Goal: Transaction & Acquisition: Purchase product/service

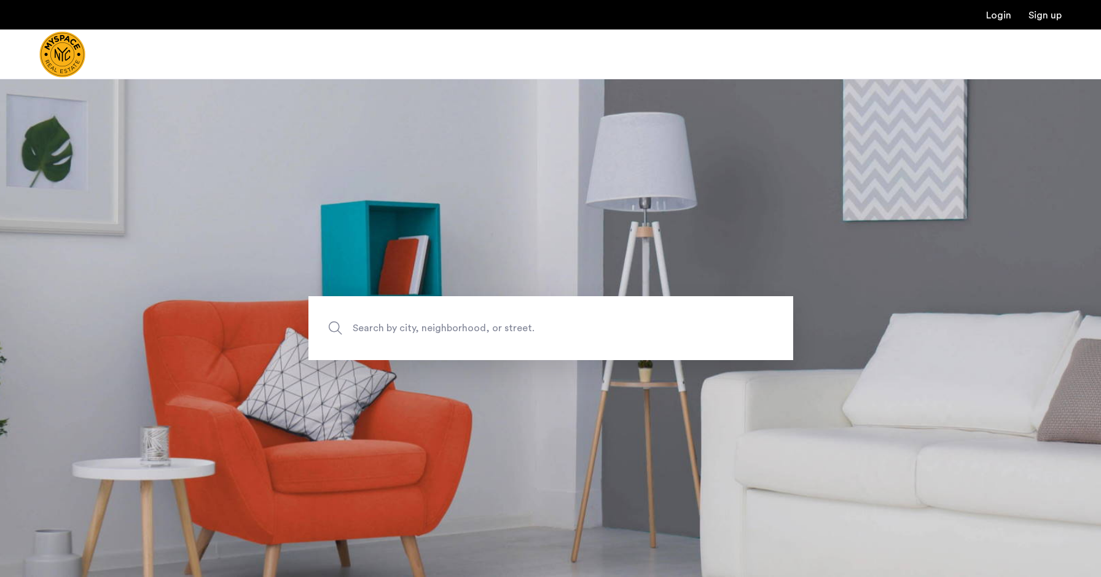
click at [457, 331] on span "Search by city, neighborhood, or street." at bounding box center [522, 328] width 339 height 17
click at [457, 331] on input "Search by city, neighborhood, or street." at bounding box center [550, 328] width 485 height 64
type input "**********"
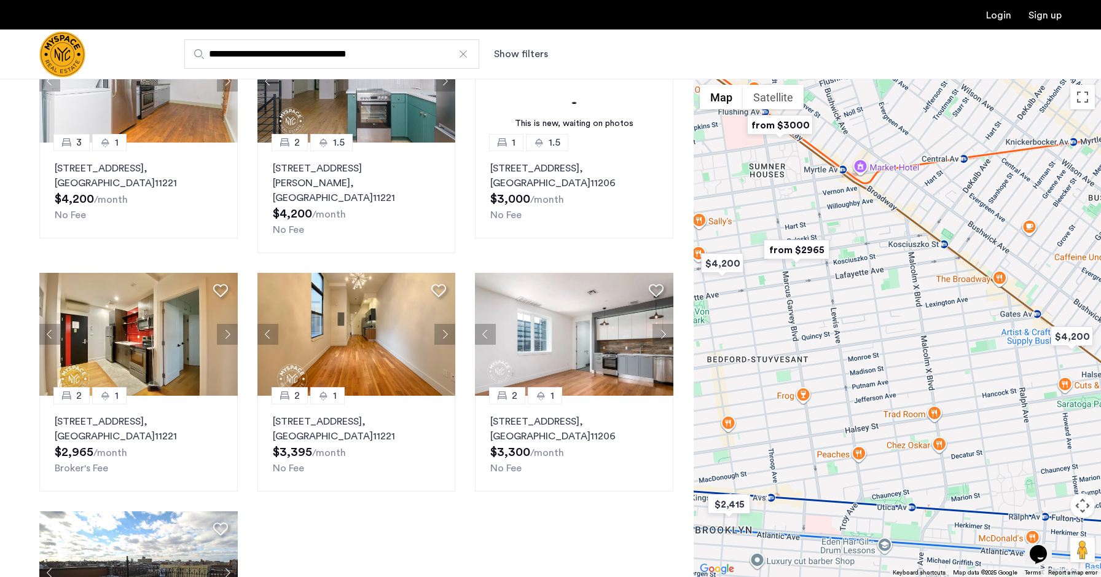
scroll to position [142, 0]
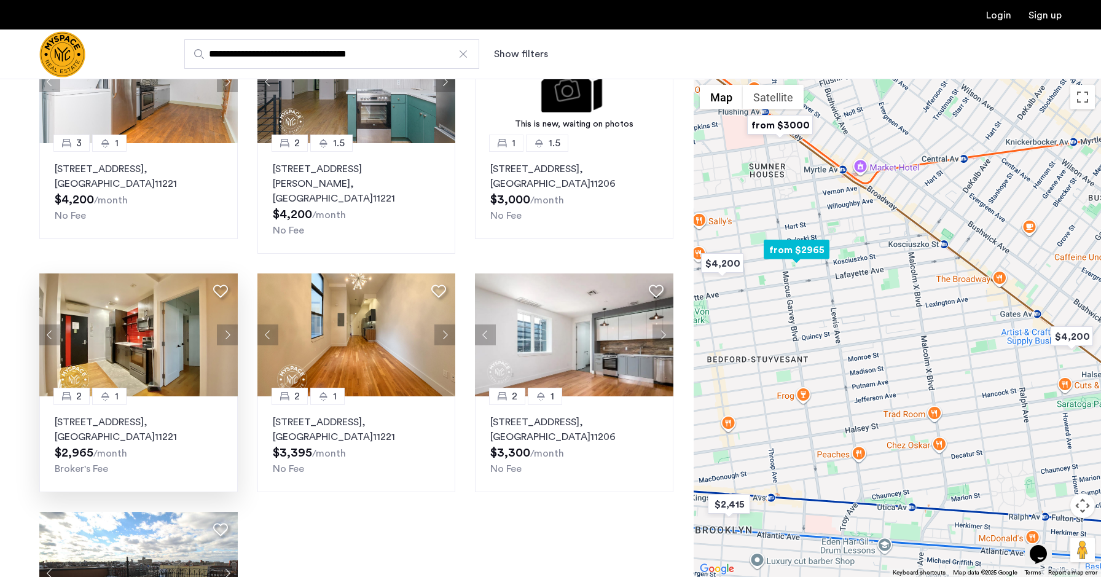
click at [197, 441] on div "930 Dekalb Ave, Unit 201, Brooklyn , NY 11221 $2,965 /month Broker's Fee" at bounding box center [139, 445] width 168 height 61
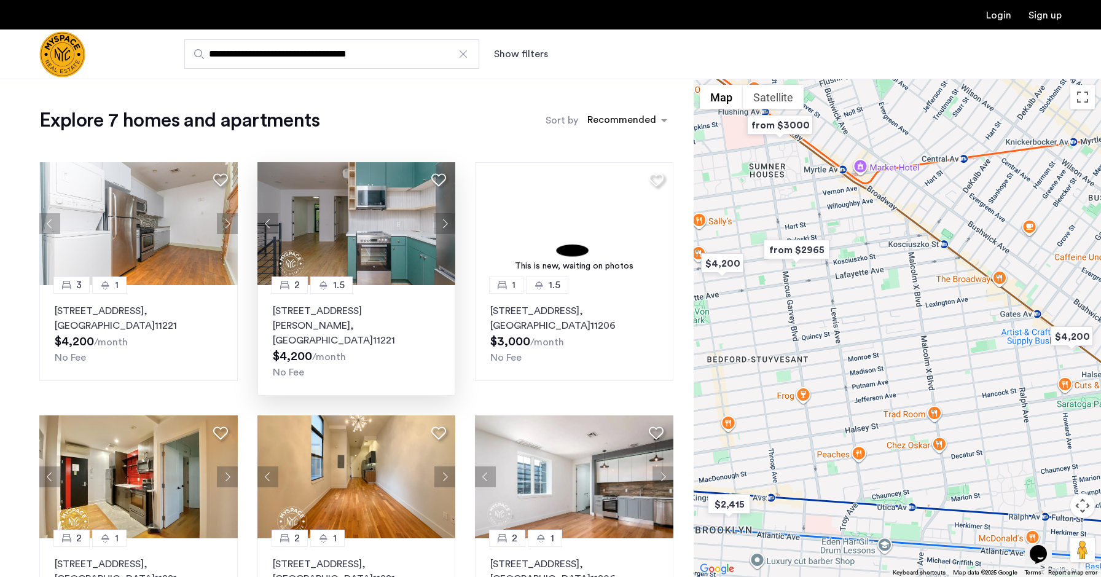
scroll to position [0, 0]
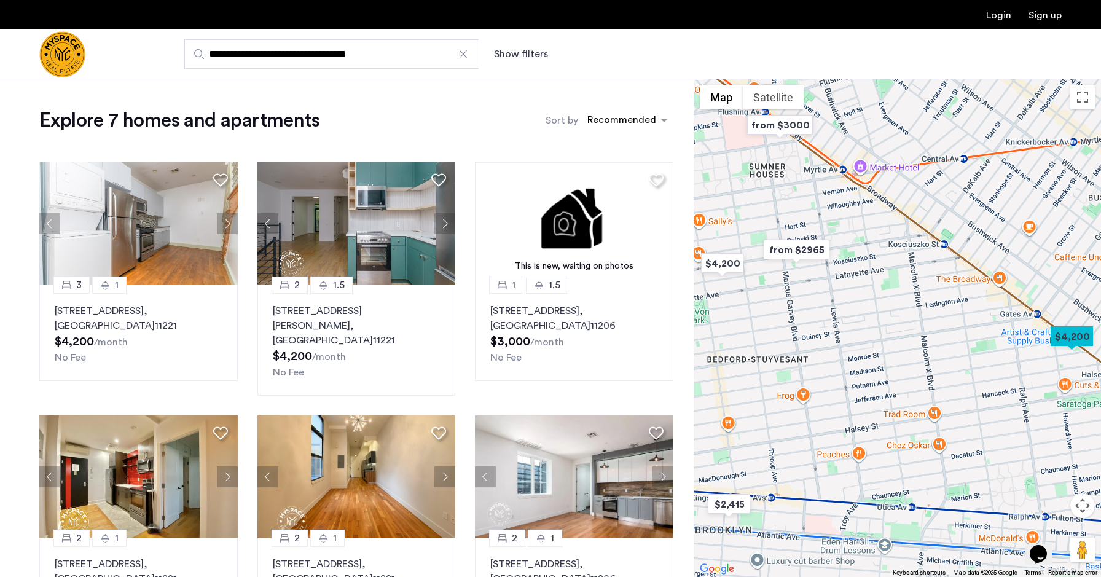
click at [464, 52] on div at bounding box center [463, 54] width 12 height 12
click at [464, 52] on input "**********" at bounding box center [331, 53] width 295 height 29
click at [443, 52] on span "Search by city, neighborhood, or street." at bounding box center [327, 54] width 236 height 15
click at [443, 52] on input "Search by city, neighborhood, or street." at bounding box center [331, 53] width 295 height 29
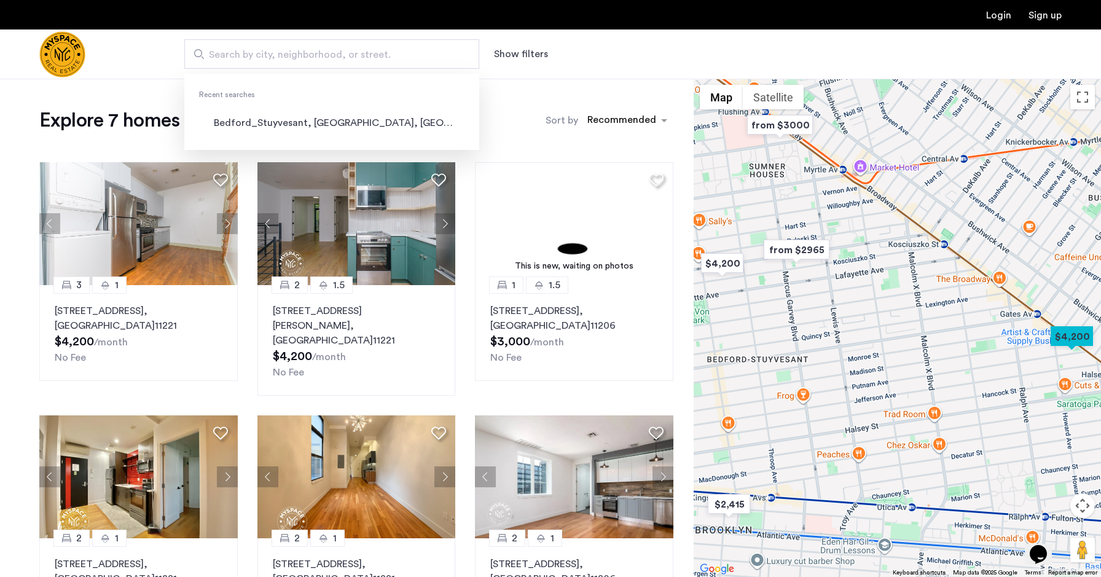
paste input "**********"
type input "**********"
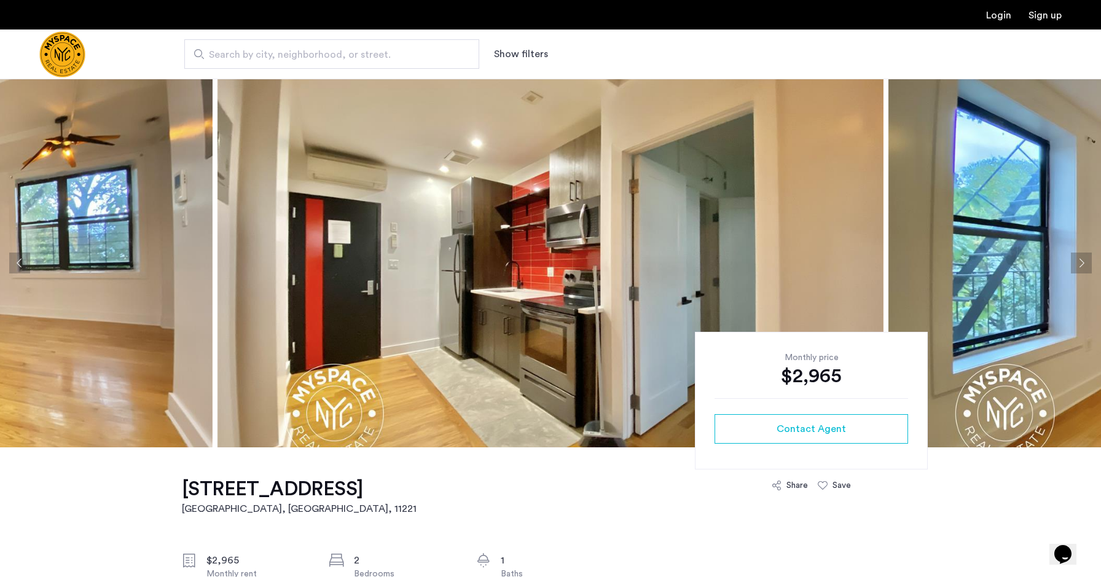
click at [1080, 264] on button "Next apartment" at bounding box center [1081, 263] width 21 height 21
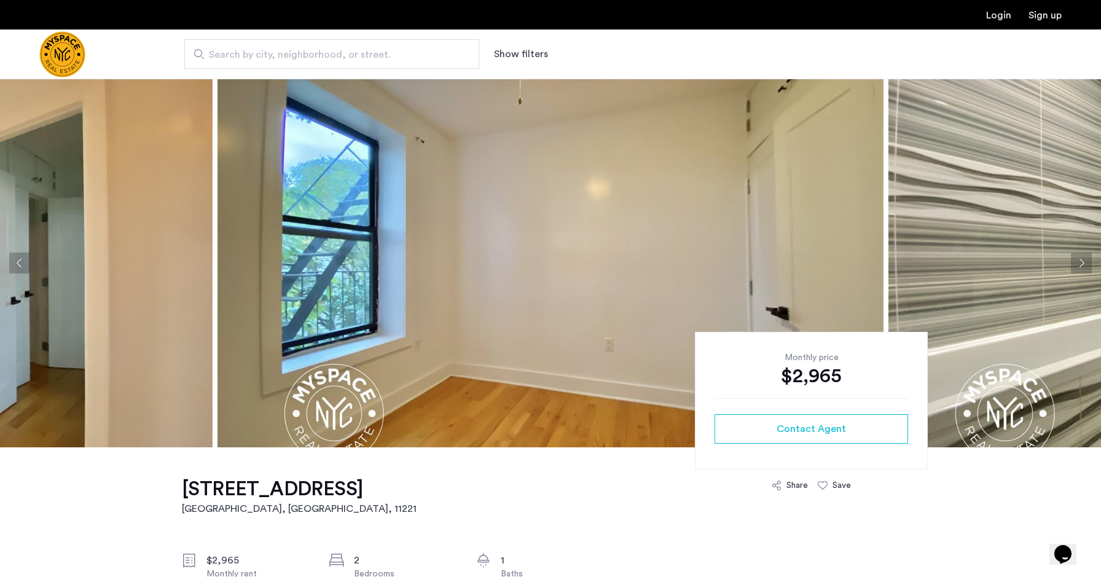
click at [1080, 265] on button "Next apartment" at bounding box center [1081, 263] width 21 height 21
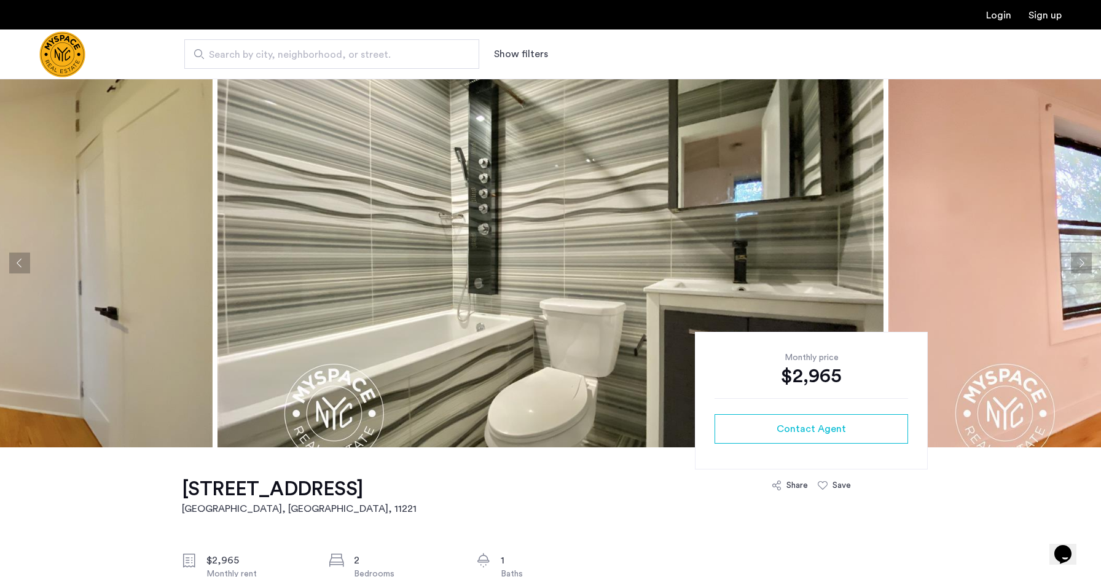
click at [1080, 265] on button "Next apartment" at bounding box center [1081, 263] width 21 height 21
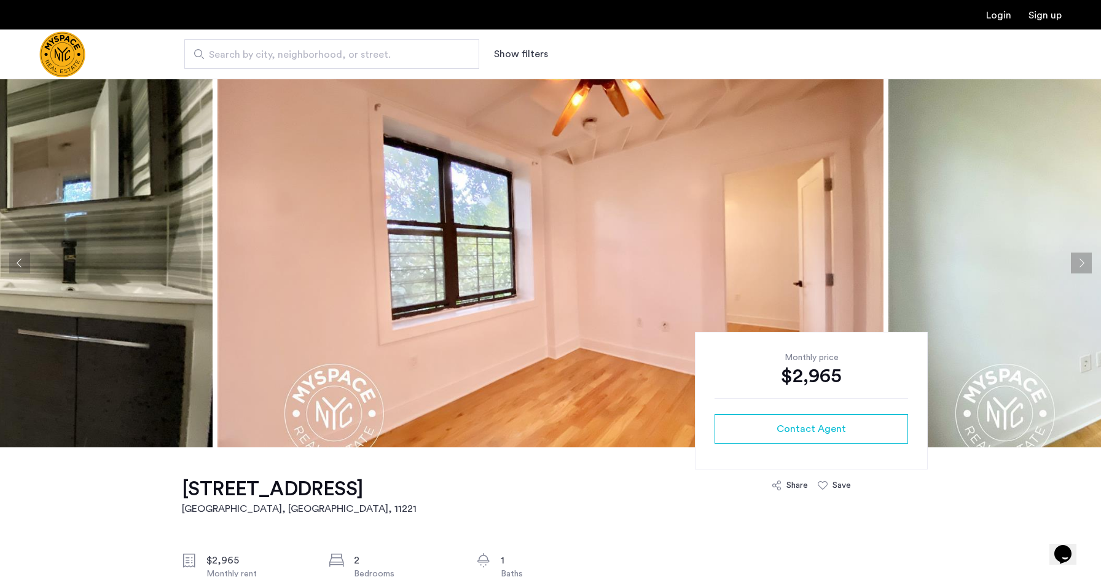
click at [1080, 265] on button "Next apartment" at bounding box center [1081, 263] width 21 height 21
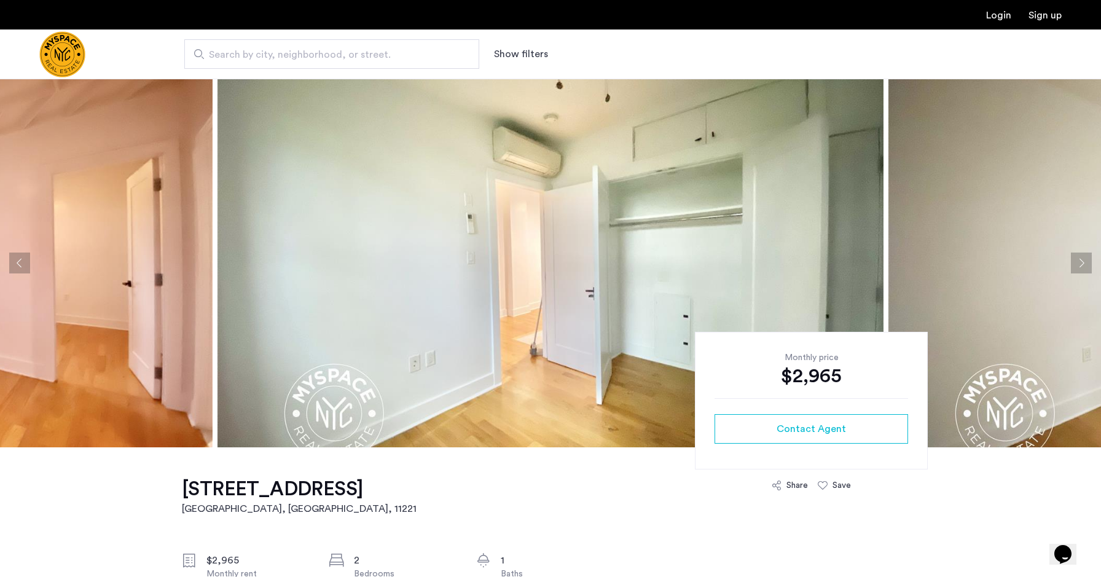
click at [1080, 265] on button "Next apartment" at bounding box center [1081, 263] width 21 height 21
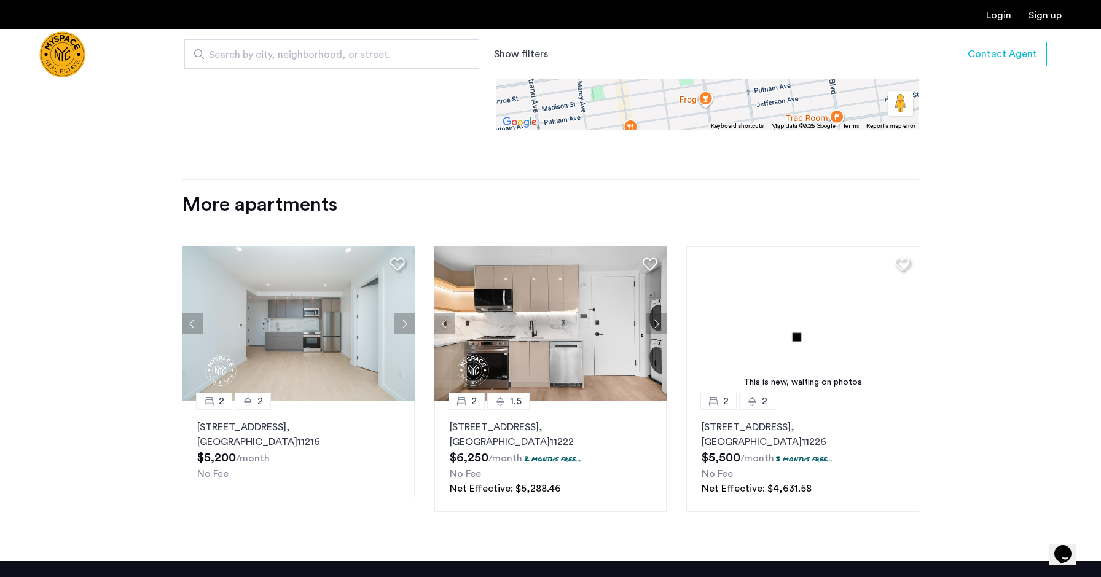
scroll to position [1344, 0]
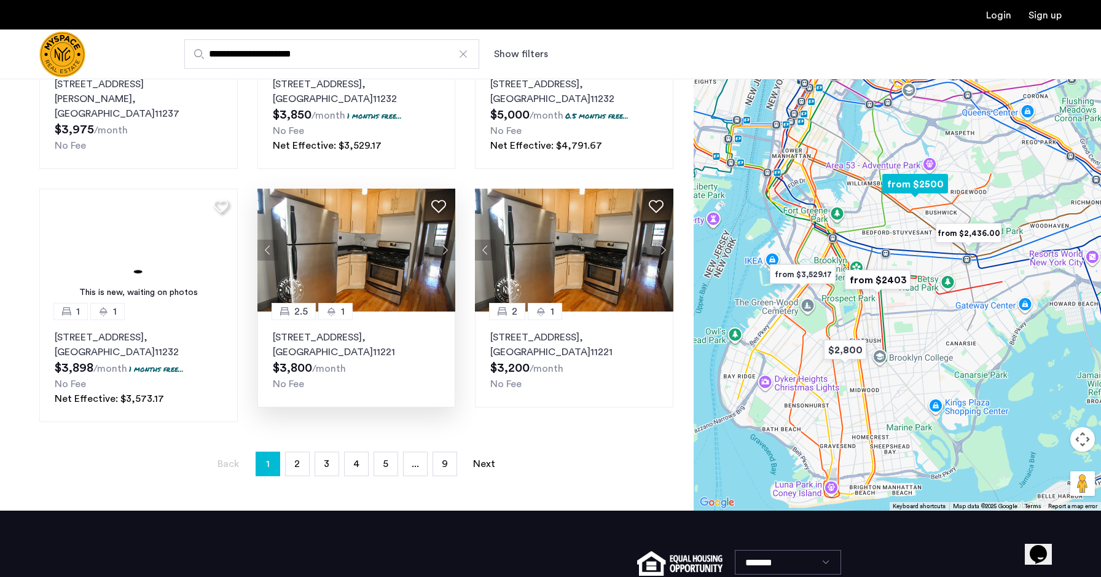
scroll to position [734, 0]
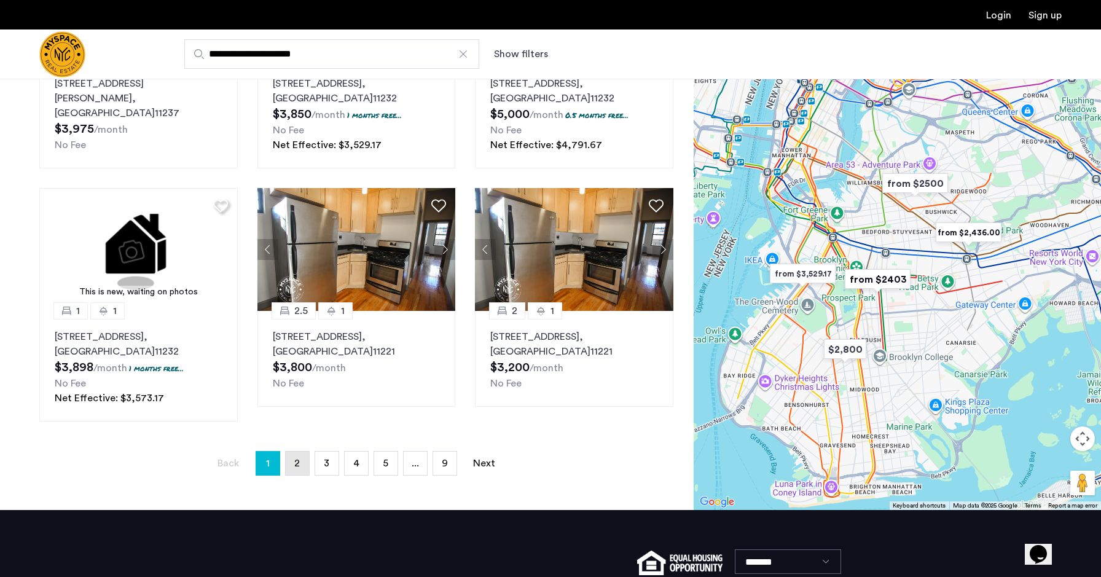
click at [297, 458] on link "page 2" at bounding box center [297, 463] width 23 height 23
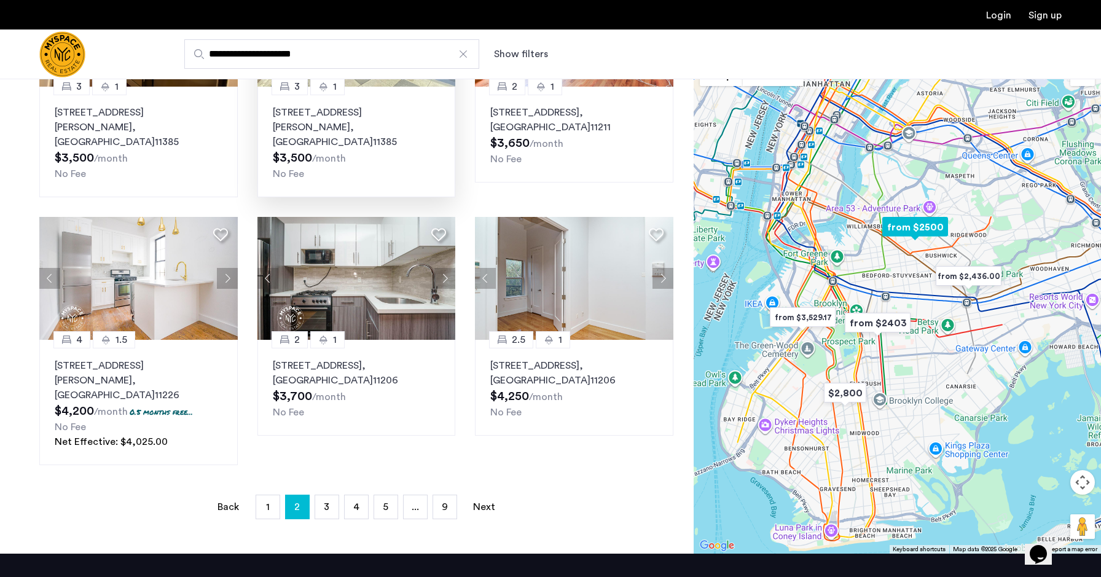
scroll to position [709, 0]
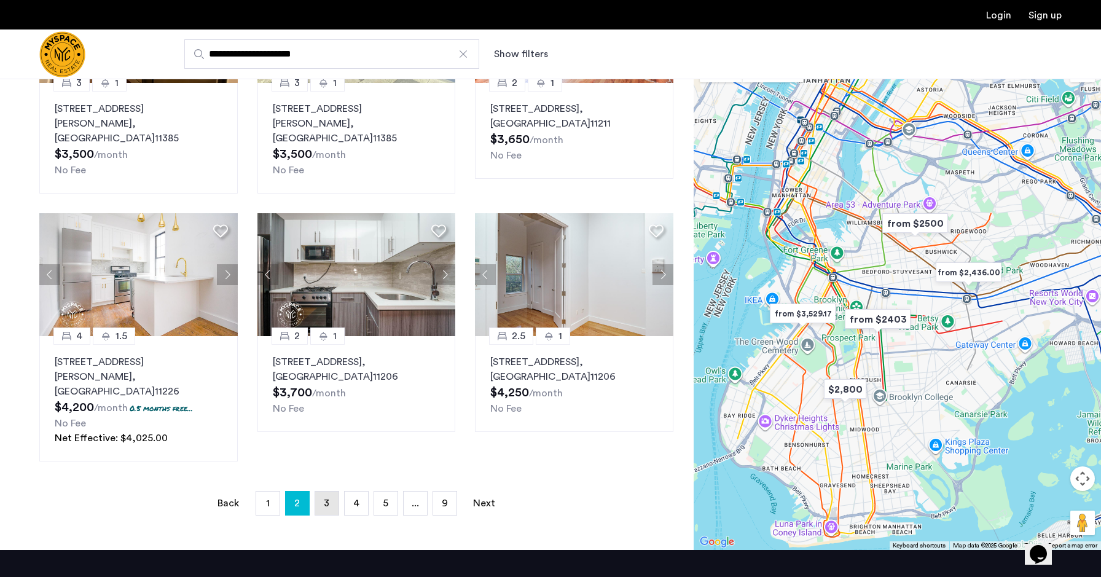
click at [324, 498] on span "3" at bounding box center [327, 503] width 6 height 10
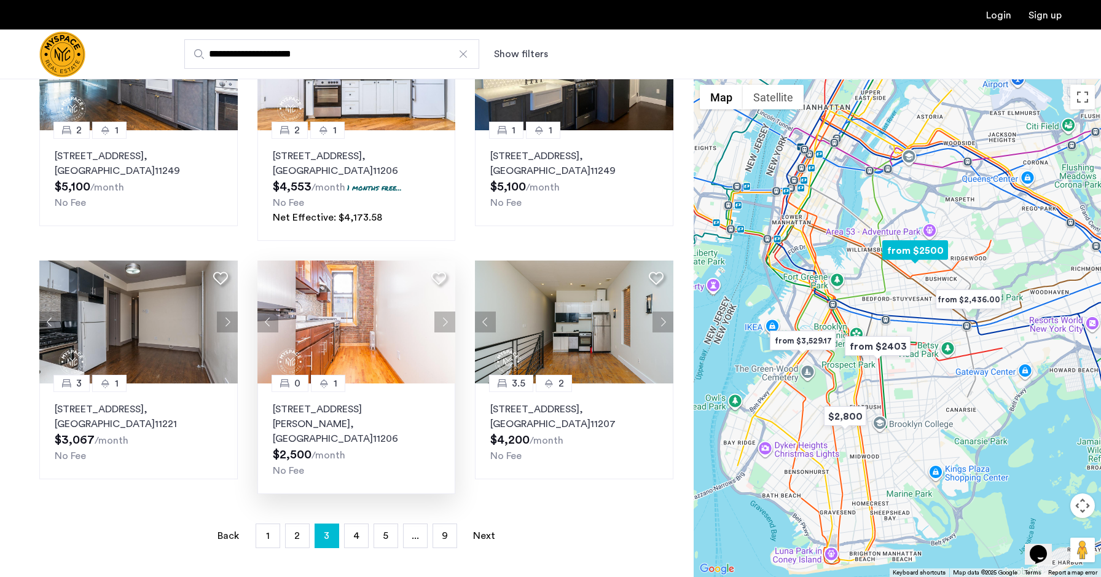
scroll to position [664, 0]
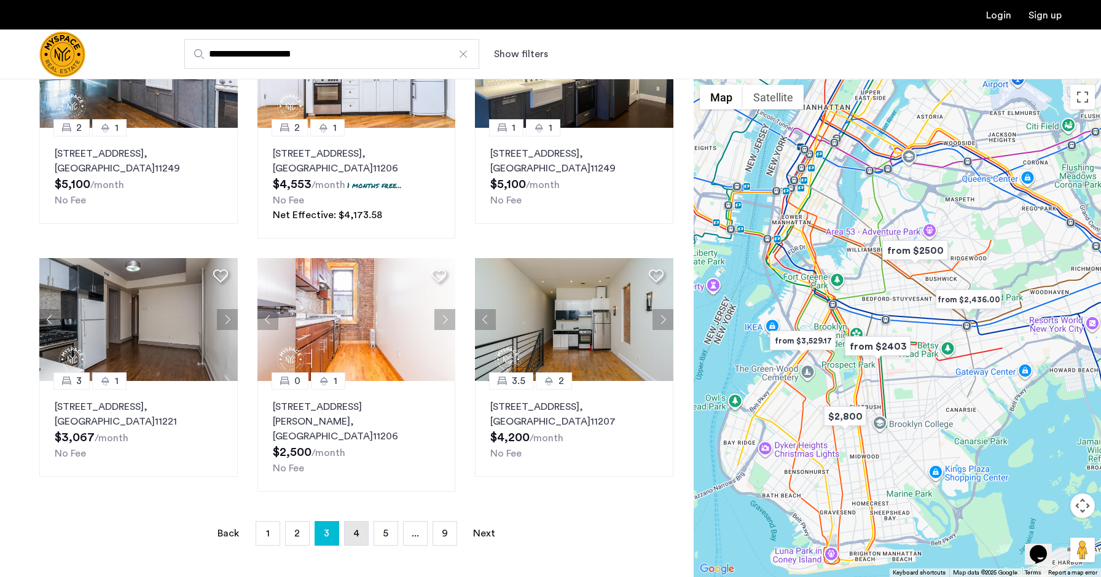
click at [353, 522] on link "page 4" at bounding box center [356, 533] width 23 height 23
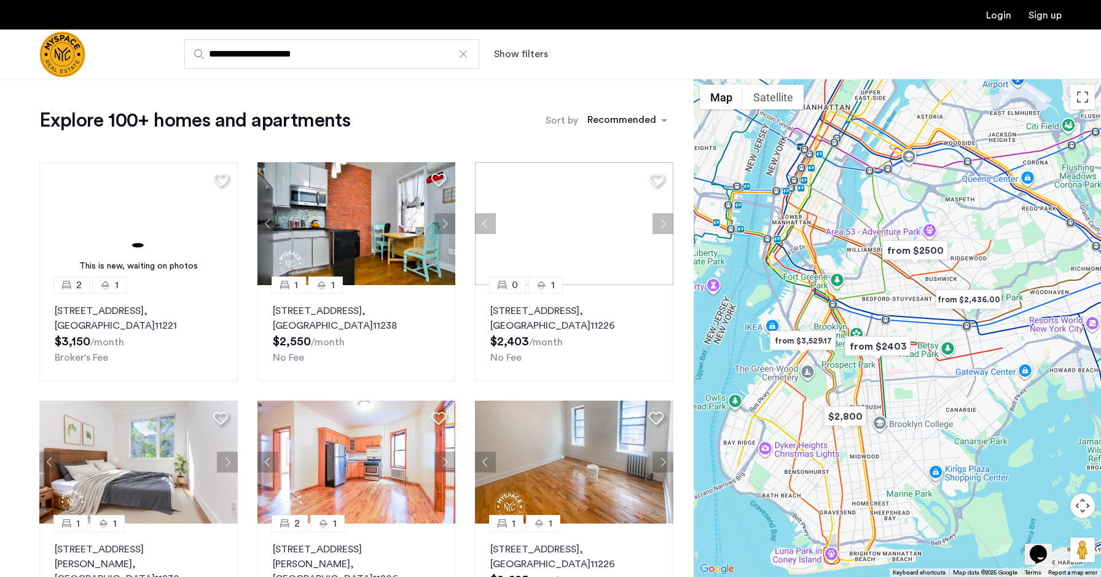
scroll to position [0, 0]
click at [605, 124] on div "sort-apartment" at bounding box center [622, 122] width 73 height 17
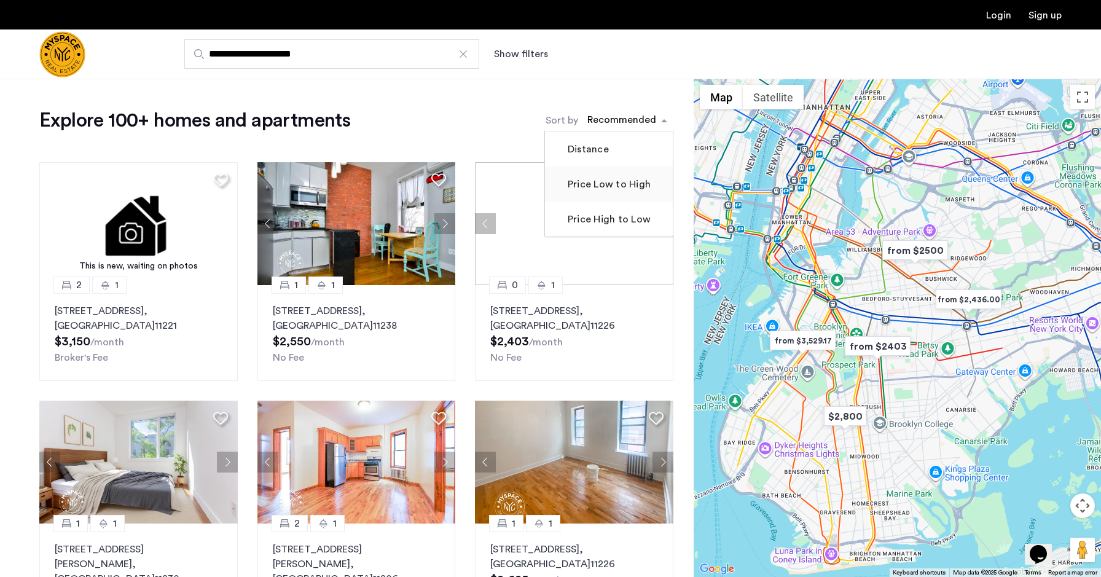
click at [610, 198] on mat-checkbox "Price Low to High" at bounding box center [609, 184] width 128 height 35
click at [602, 187] on label "Price Low to High" at bounding box center [607, 184] width 85 height 15
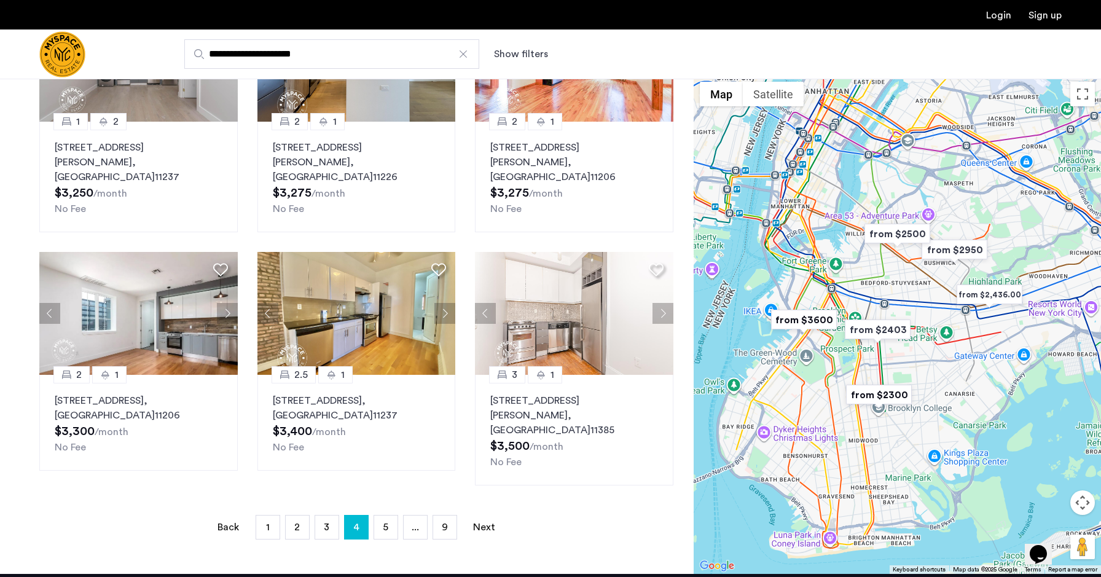
scroll to position [670, 0]
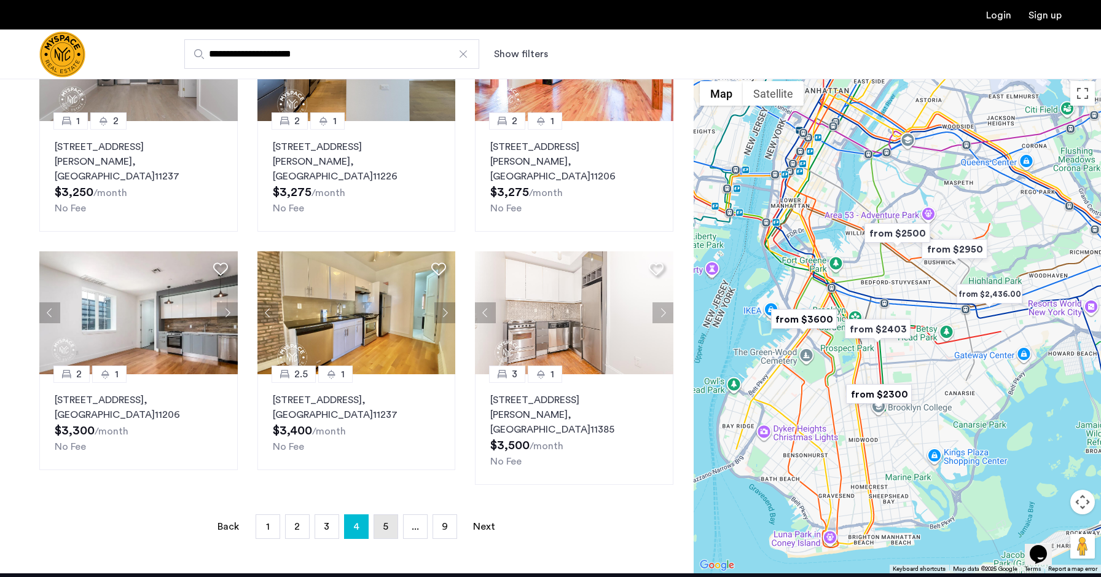
click at [375, 515] on link "page 5" at bounding box center [385, 526] width 23 height 23
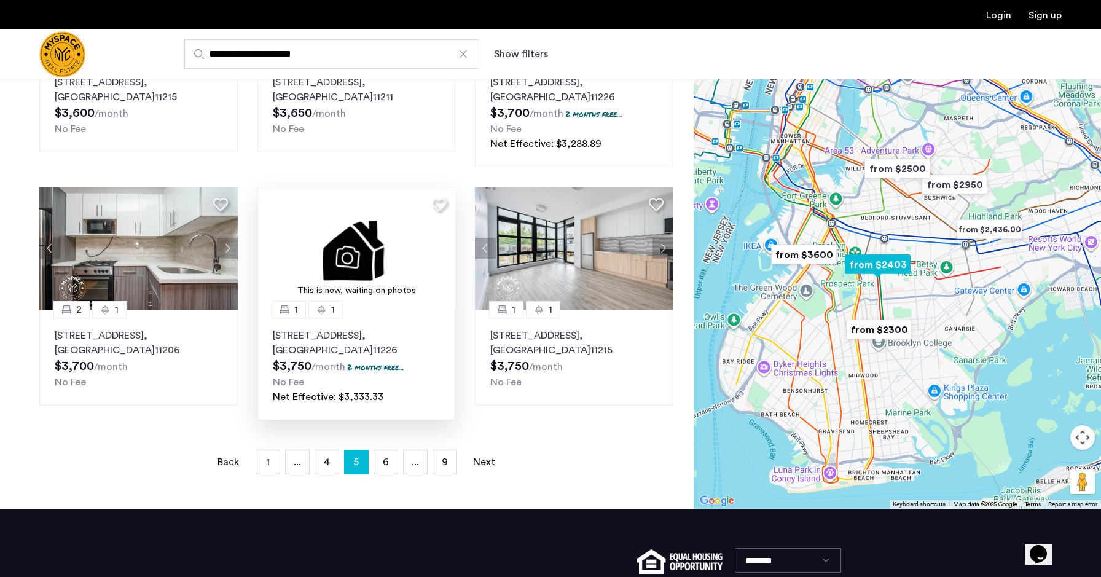
scroll to position [736, 0]
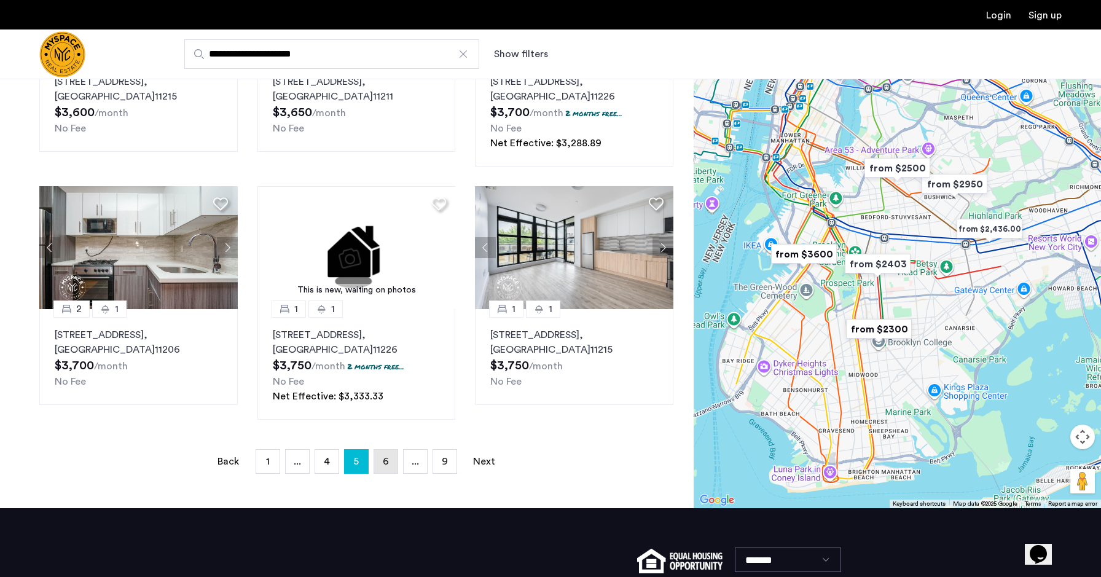
click at [386, 457] on span "6" at bounding box center [386, 462] width 6 height 10
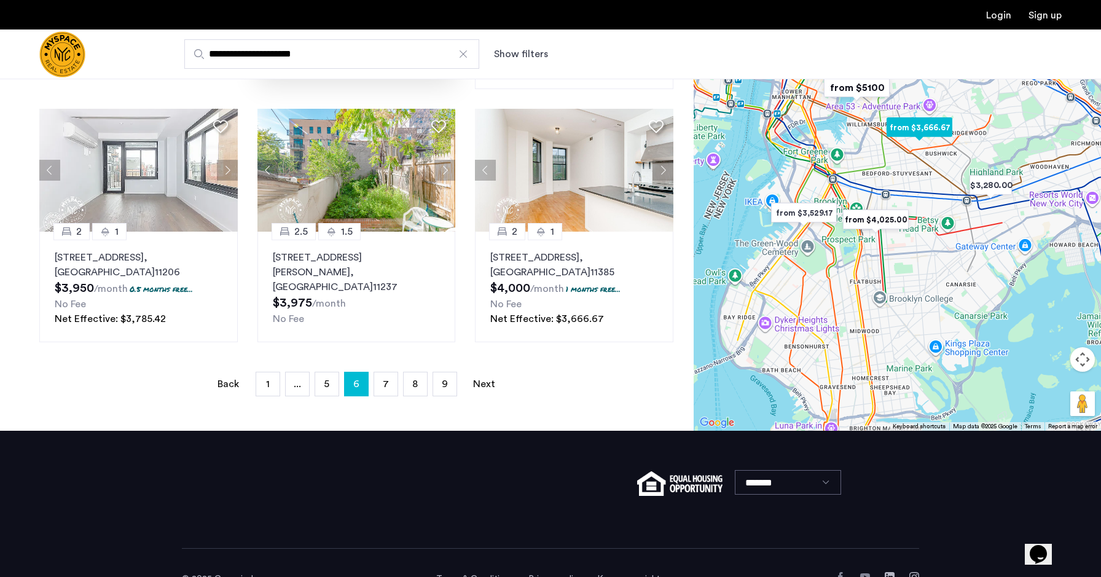
scroll to position [800, 0]
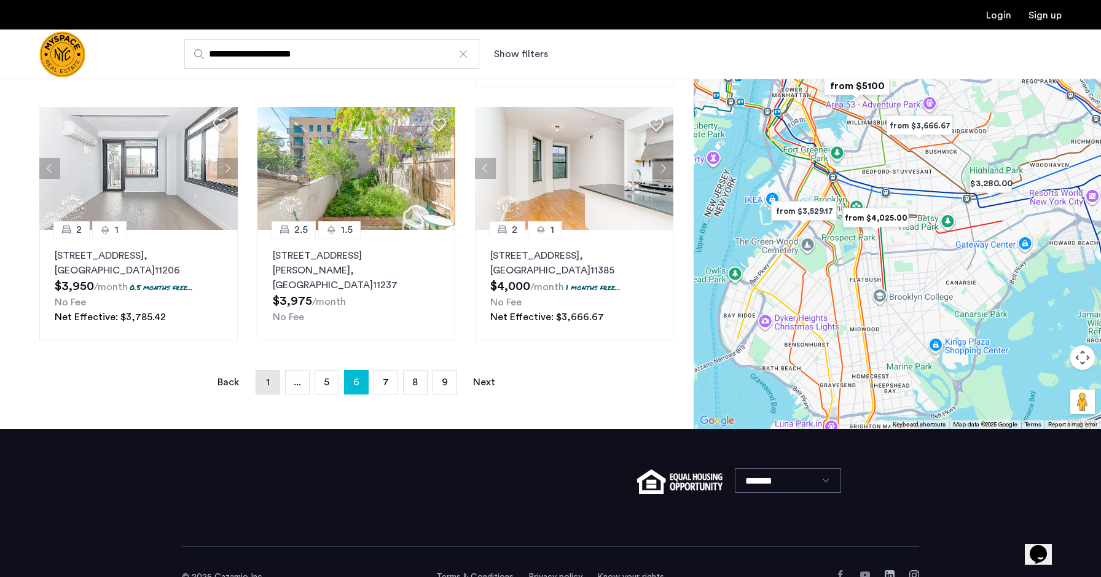
click at [276, 389] on link "page 1" at bounding box center [267, 382] width 23 height 23
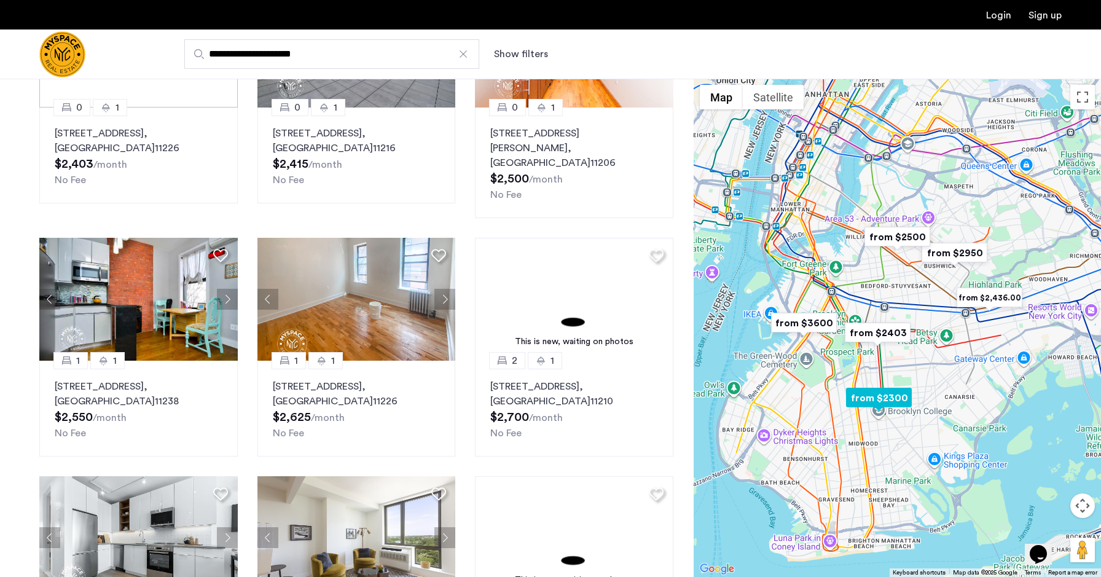
scroll to position [433, 0]
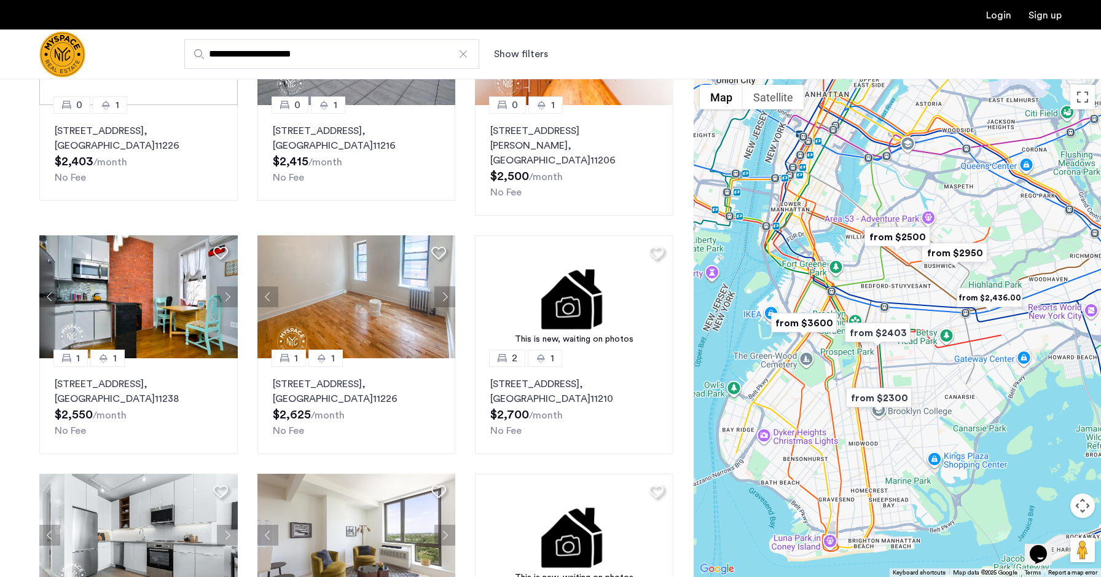
click at [990, 304] on img "from $2,436.00" at bounding box center [990, 298] width 76 height 28
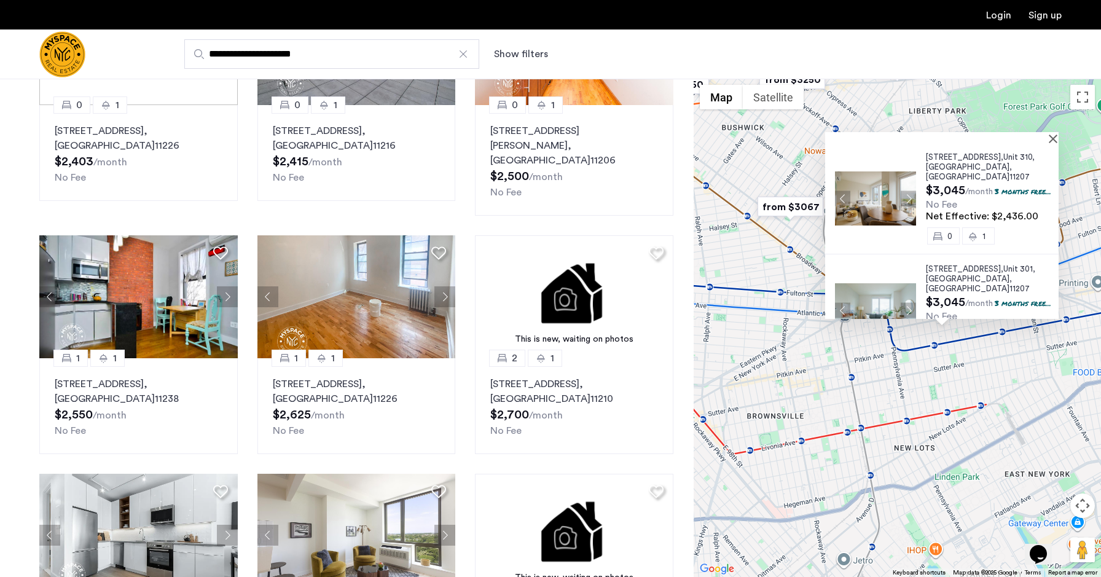
scroll to position [0, 0]
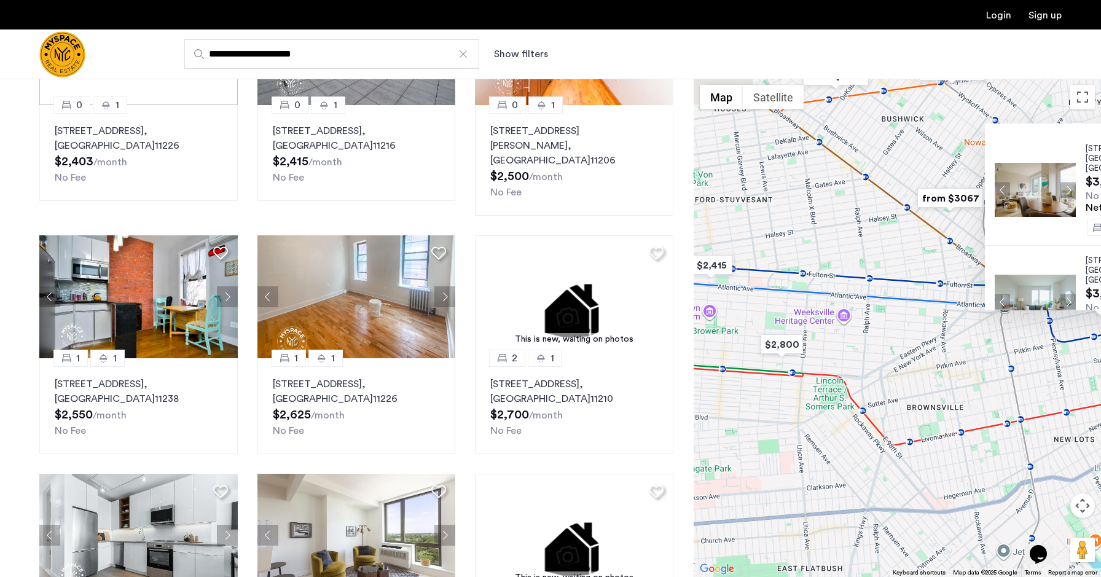
drag, startPoint x: 849, startPoint y: 394, endPoint x: 1023, endPoint y: 378, distance: 174.6
click at [1023, 378] on div "2840 Atlantic Avenue, Unit 310, Brooklyn , NY 11207 $3,045 /month 3 months free…" at bounding box center [897, 328] width 407 height 498
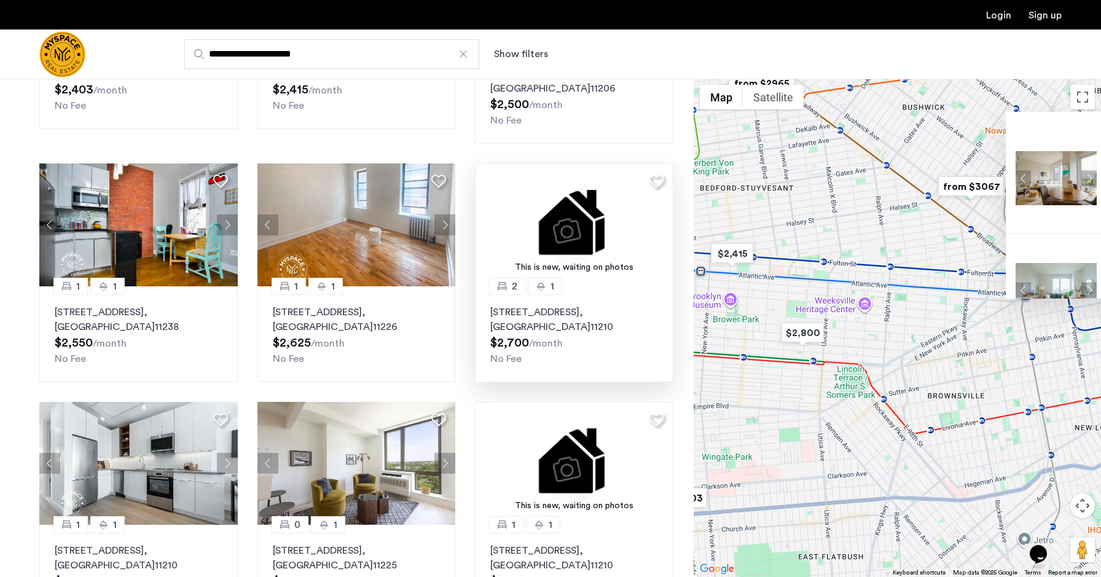
scroll to position [548, 0]
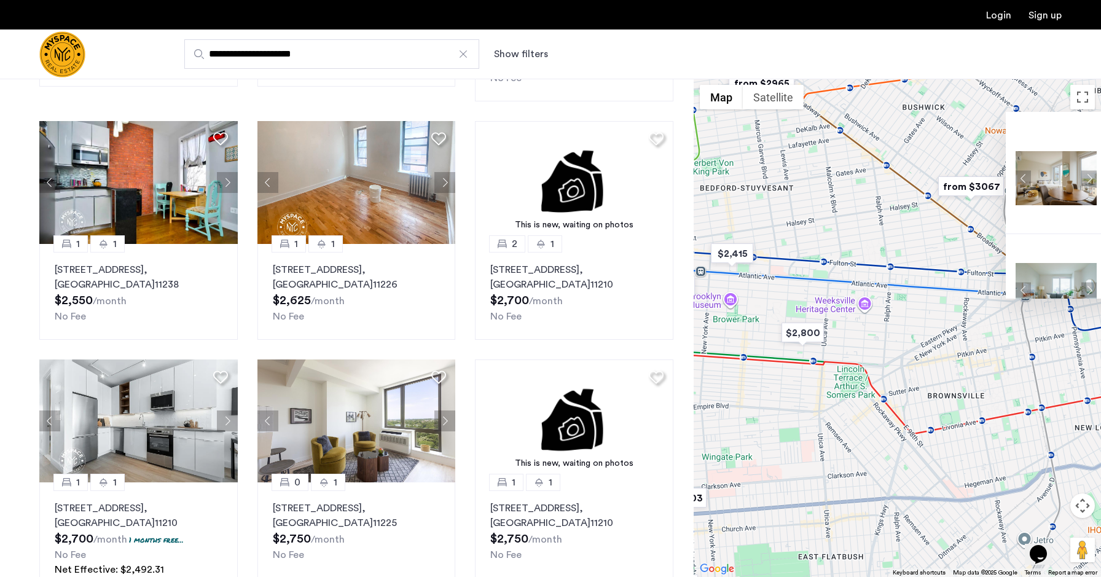
click at [460, 53] on div at bounding box center [463, 54] width 12 height 12
click at [460, 53] on input "**********" at bounding box center [331, 53] width 295 height 29
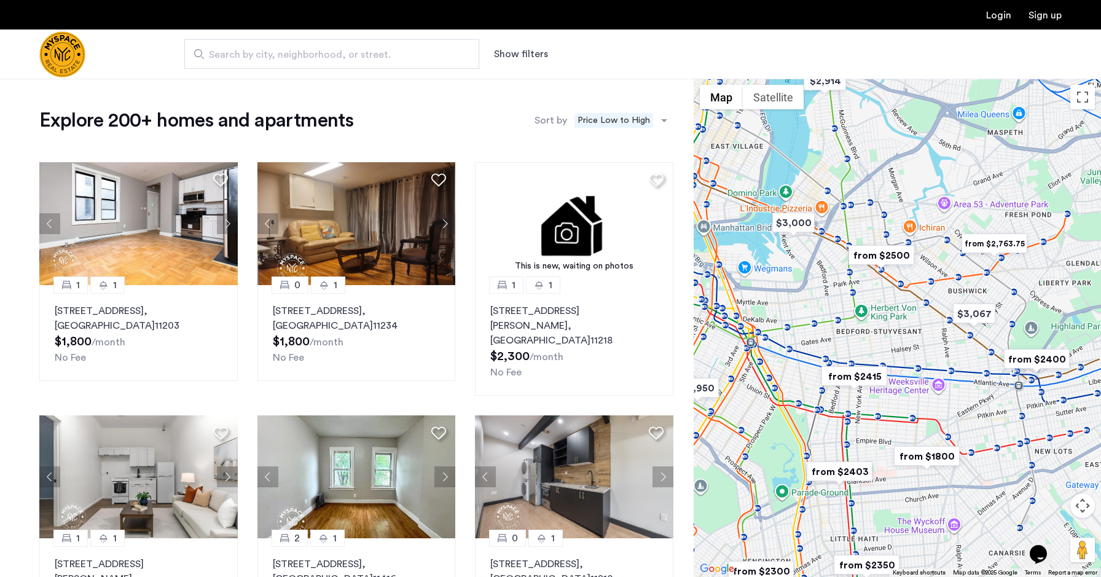
drag, startPoint x: 862, startPoint y: 326, endPoint x: 896, endPoint y: 328, distance: 33.9
click at [896, 328] on div at bounding box center [897, 328] width 407 height 498
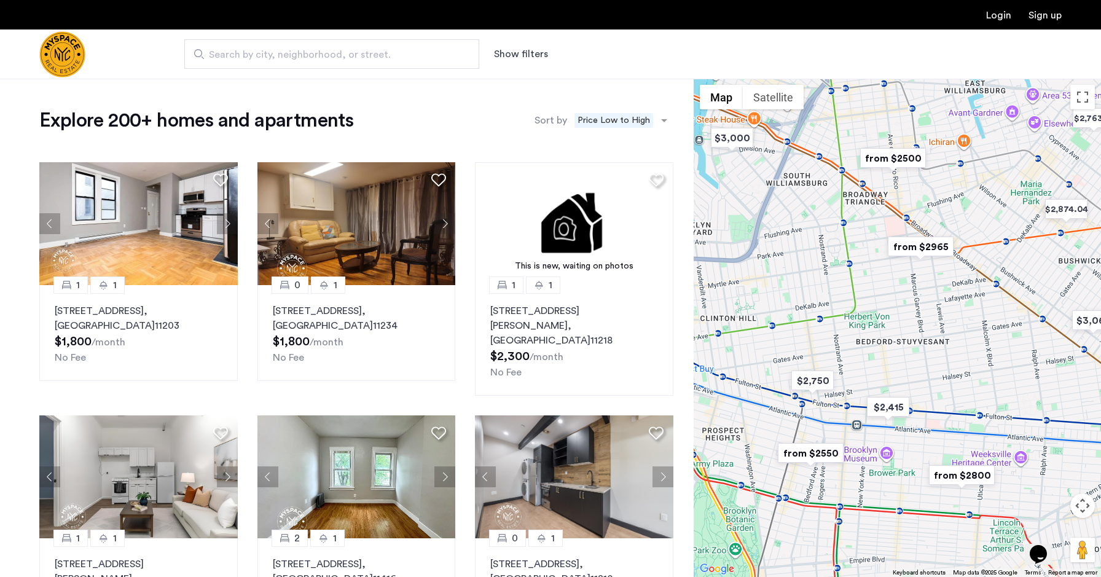
drag, startPoint x: 895, startPoint y: 329, endPoint x: 927, endPoint y: 335, distance: 32.4
click at [927, 335] on div at bounding box center [897, 328] width 407 height 498
click at [815, 387] on img "$2,750" at bounding box center [814, 382] width 52 height 28
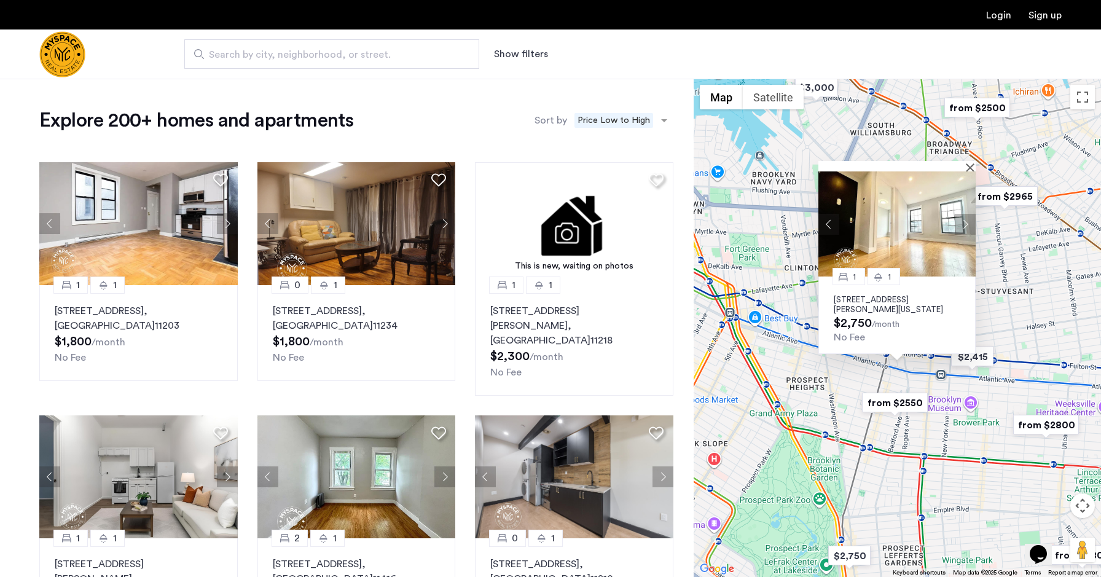
click at [887, 412] on img "from $2550" at bounding box center [895, 403] width 76 height 28
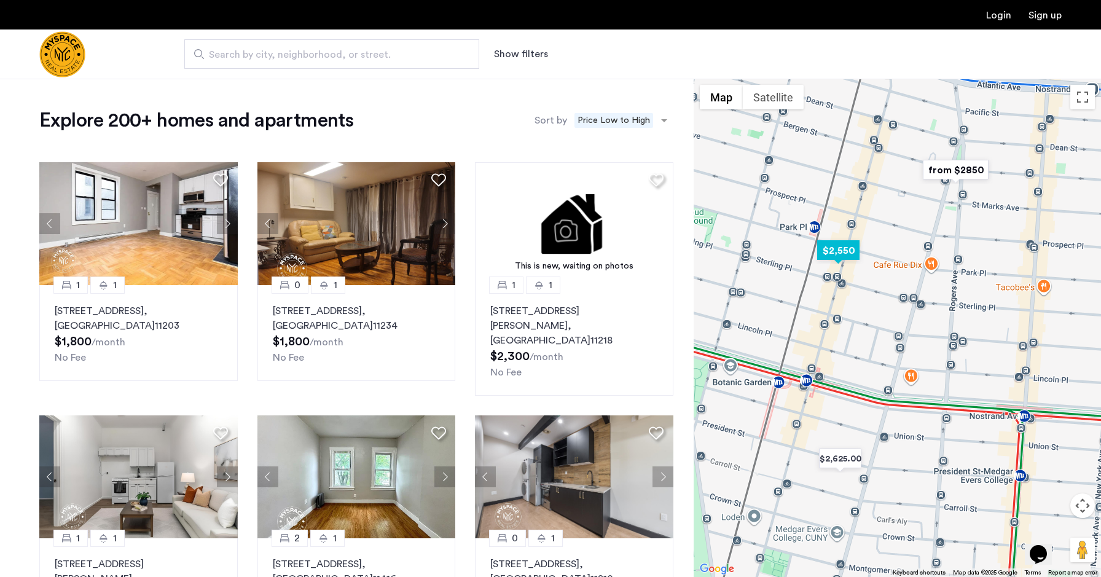
click at [847, 255] on img "$2,550" at bounding box center [838, 251] width 52 height 28
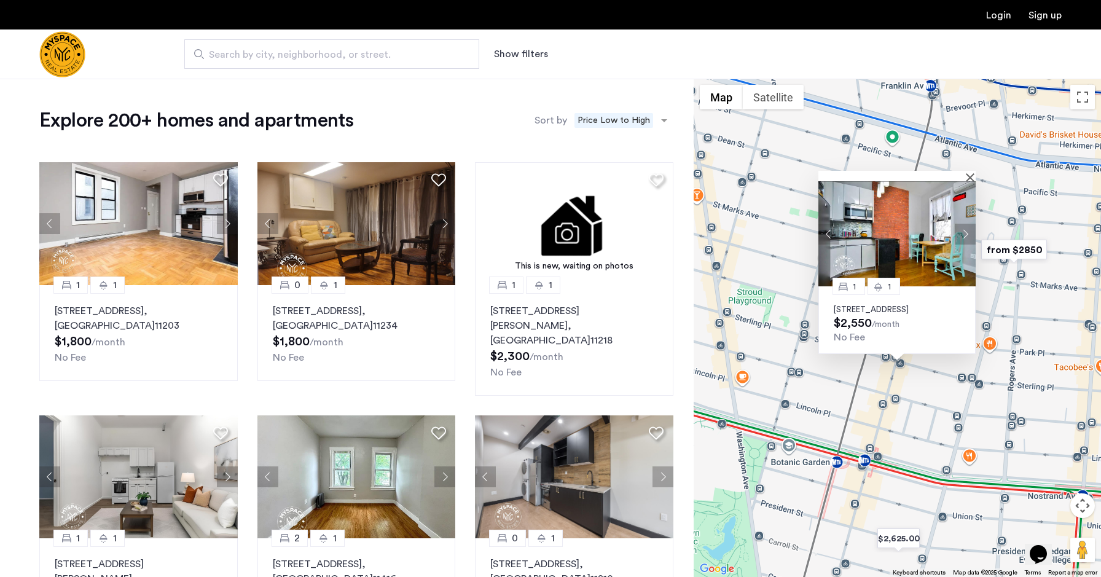
click at [1023, 249] on img "from $2850" at bounding box center [1014, 250] width 76 height 28
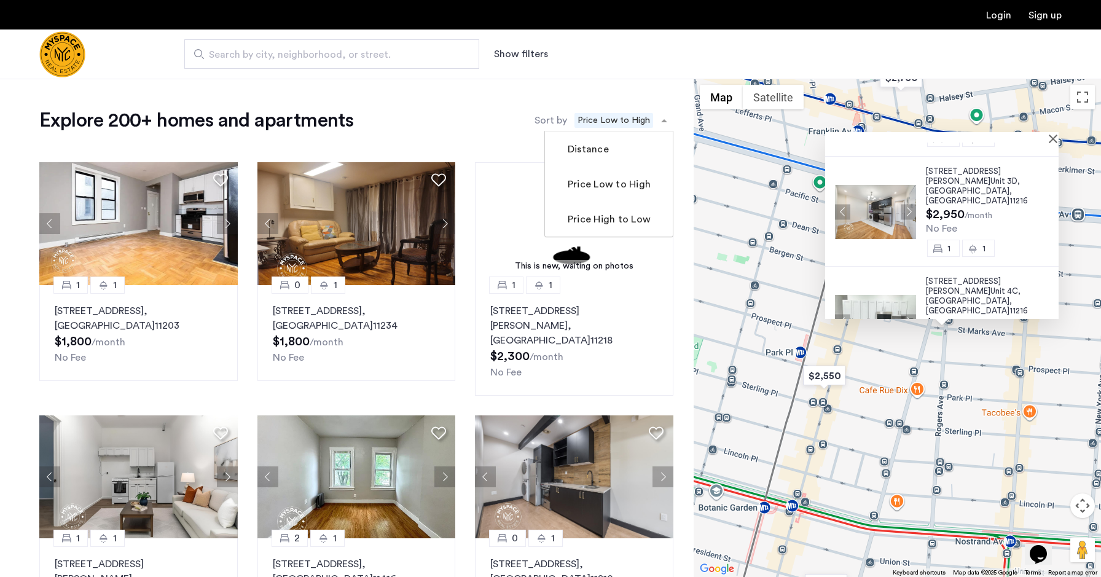
click at [658, 123] on span "sort-apartment" at bounding box center [665, 120] width 15 height 15
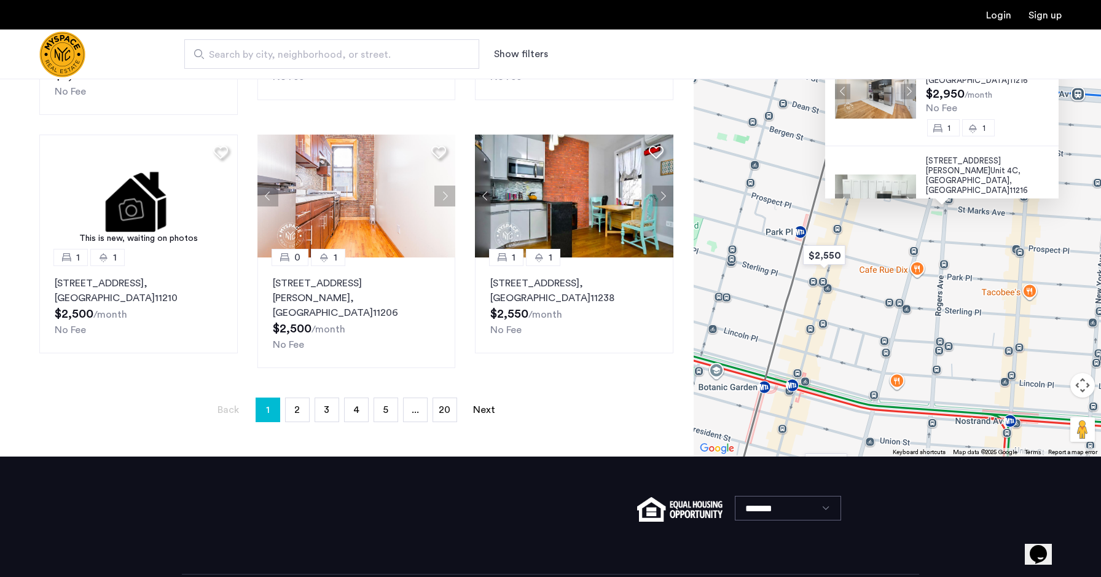
scroll to position [787, 0]
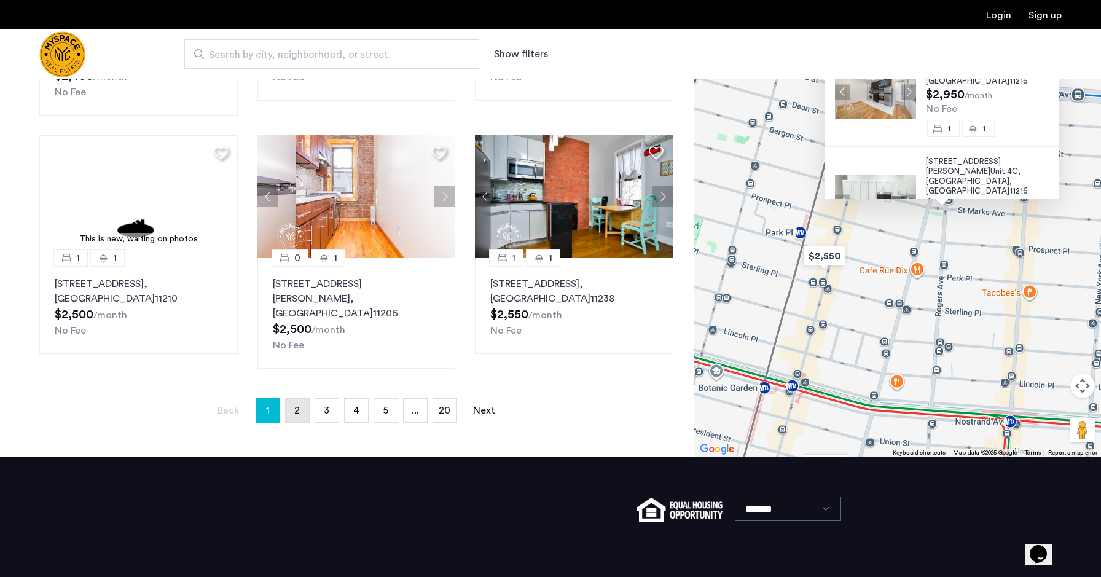
click at [292, 399] on link "page 2" at bounding box center [297, 410] width 23 height 23
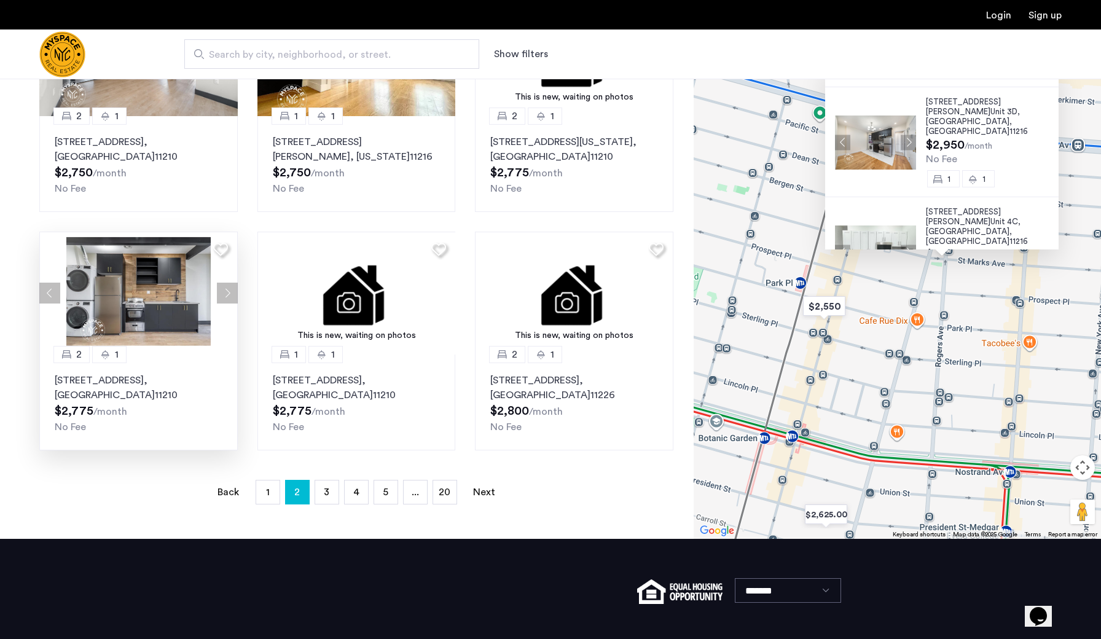
scroll to position [560, 0]
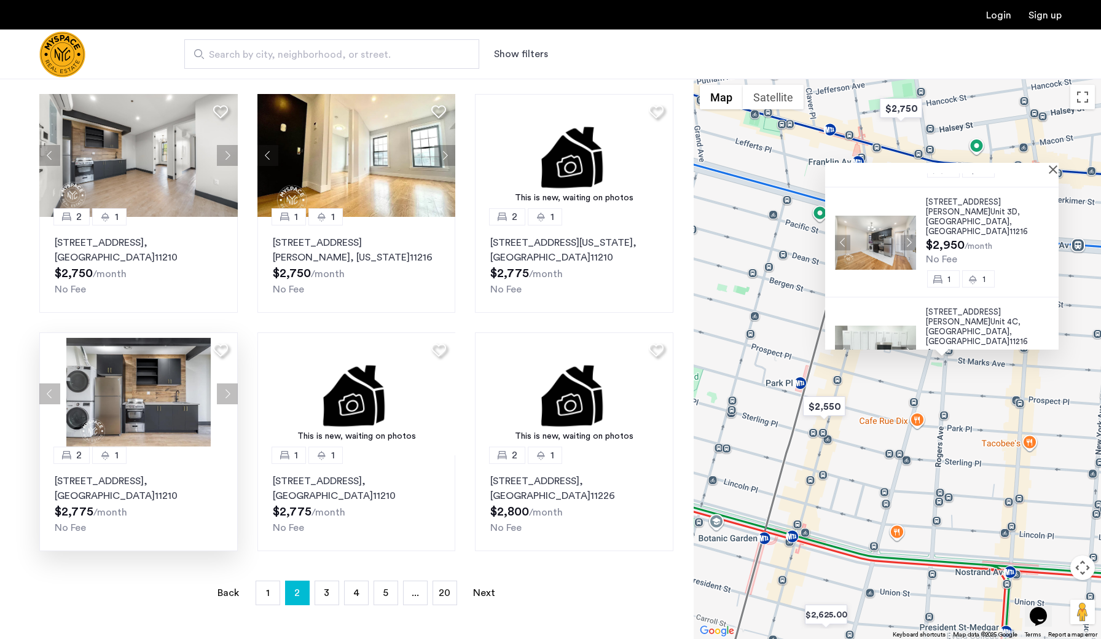
click at [141, 503] on p "1665 Brooklyn Avenue, Unit 4B, Brooklyn , NY 11210" at bounding box center [139, 488] width 168 height 29
click at [323, 576] on link "page 3" at bounding box center [326, 592] width 23 height 23
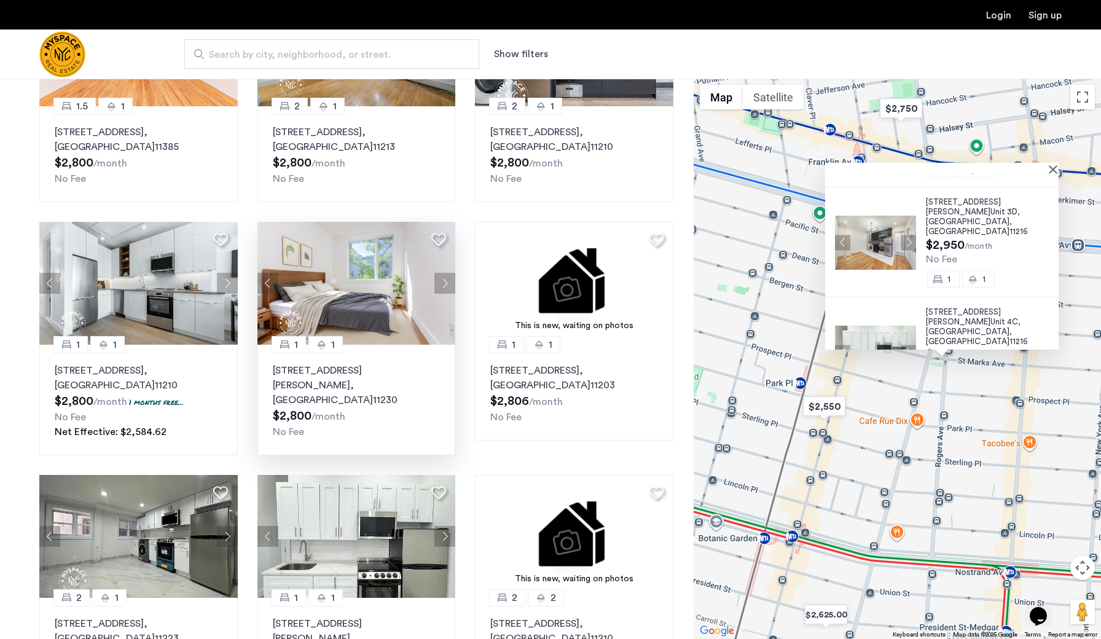
scroll to position [411, 0]
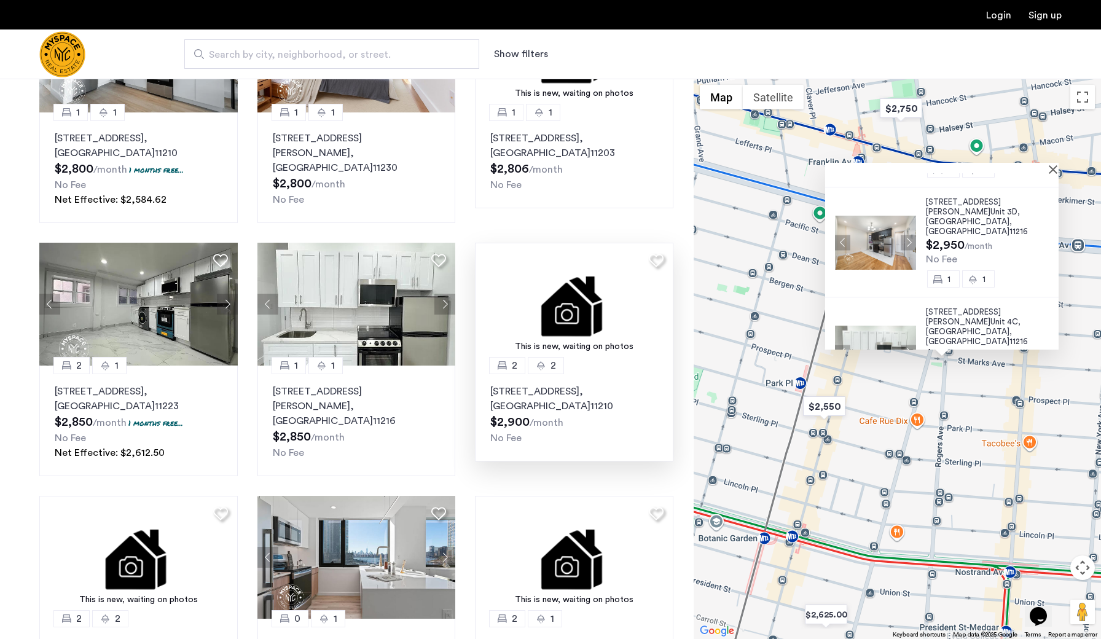
click at [509, 409] on p "979 East 34th Street, Unit 3F, Brooklyn , NY 11210" at bounding box center [574, 398] width 168 height 29
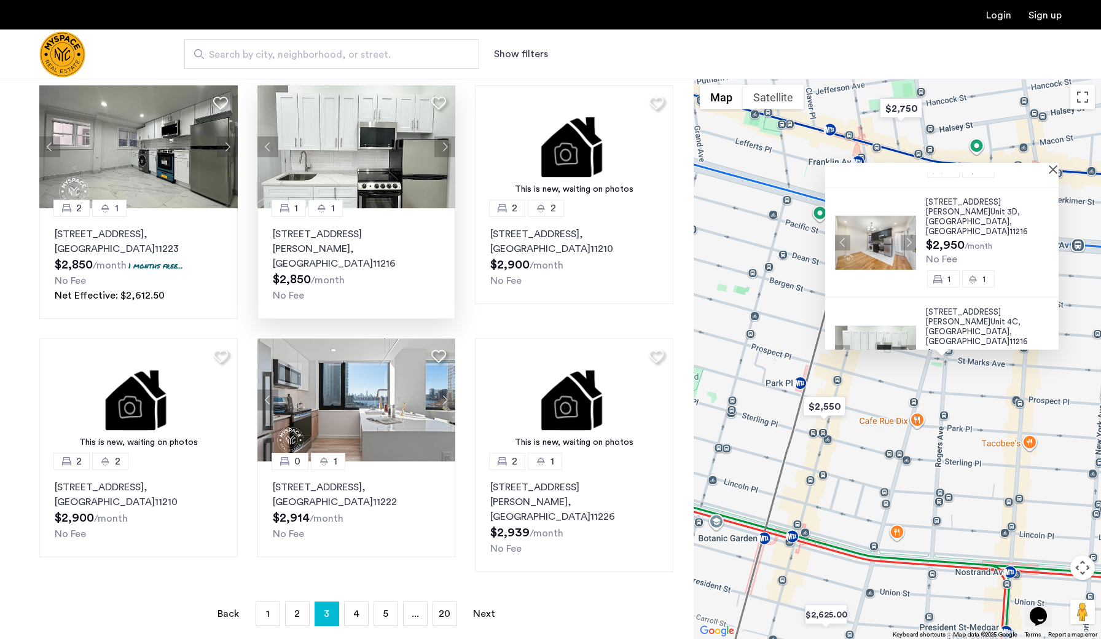
scroll to position [725, 0]
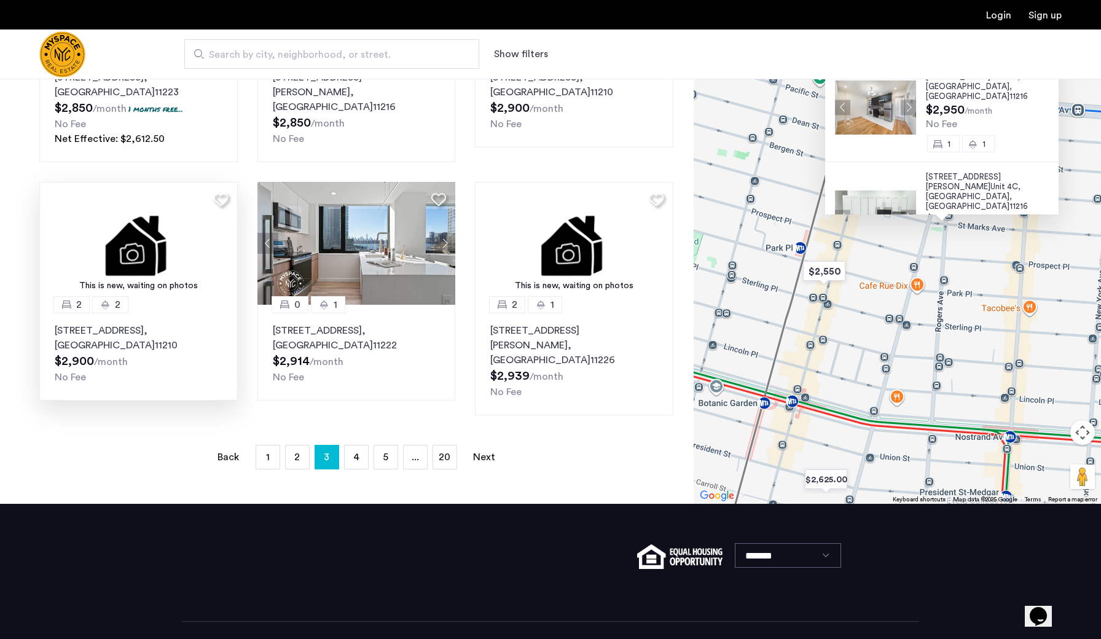
click at [182, 372] on div "No Fee" at bounding box center [139, 377] width 168 height 15
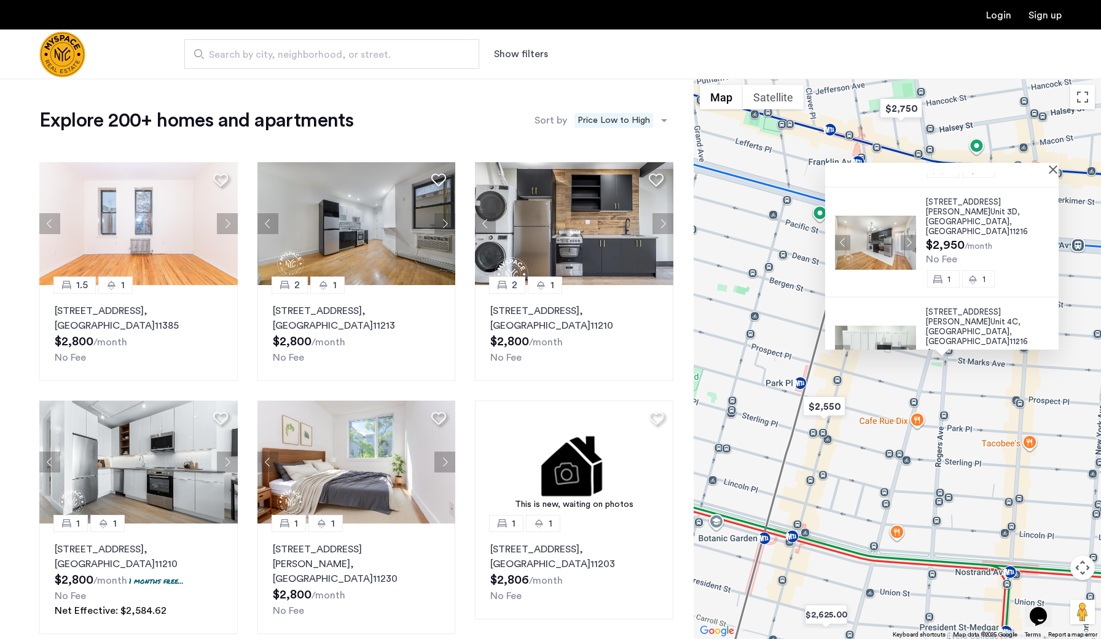
scroll to position [0, 0]
click at [382, 51] on span "Search by city, neighborhood, or street." at bounding box center [327, 54] width 236 height 15
click at [382, 51] on input "Search by city, neighborhood, or street." at bounding box center [331, 53] width 295 height 29
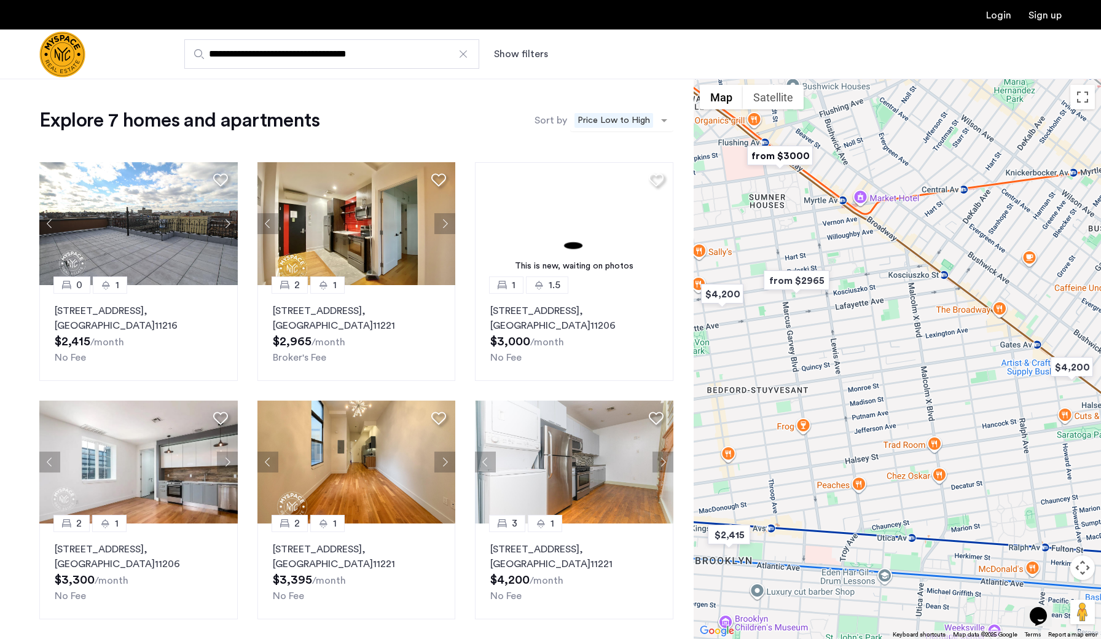
click at [626, 119] on span "Price Low to High" at bounding box center [614, 120] width 79 height 15
click at [458, 95] on div "Explore 7 homes and apartments Sort by Recommended × Price Low to High Distance…" at bounding box center [347, 493] width 694 height 828
click at [423, 60] on input "**********" at bounding box center [331, 53] width 295 height 29
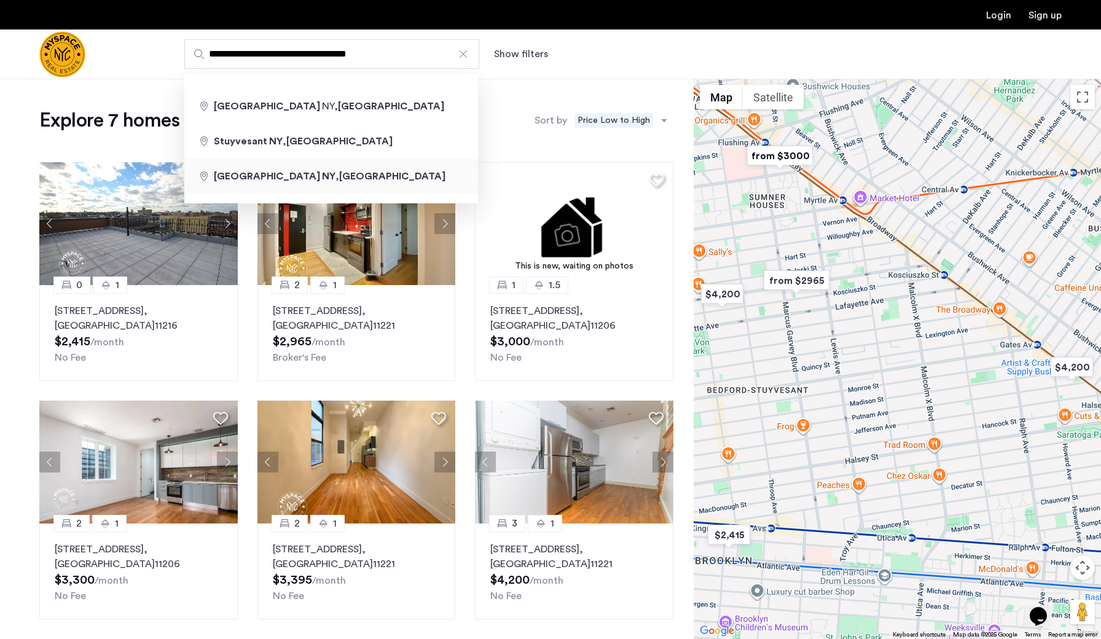
type input "**********"
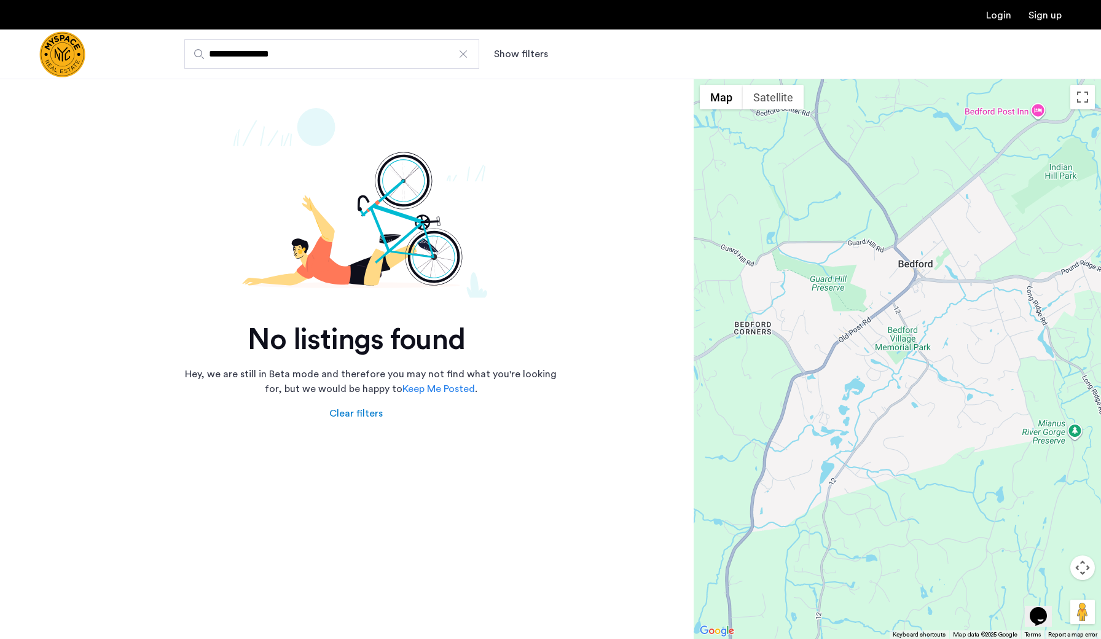
click at [472, 59] on input "**********" at bounding box center [331, 53] width 295 height 29
click at [460, 55] on div at bounding box center [463, 54] width 12 height 12
click at [460, 55] on input "**********" at bounding box center [331, 53] width 295 height 29
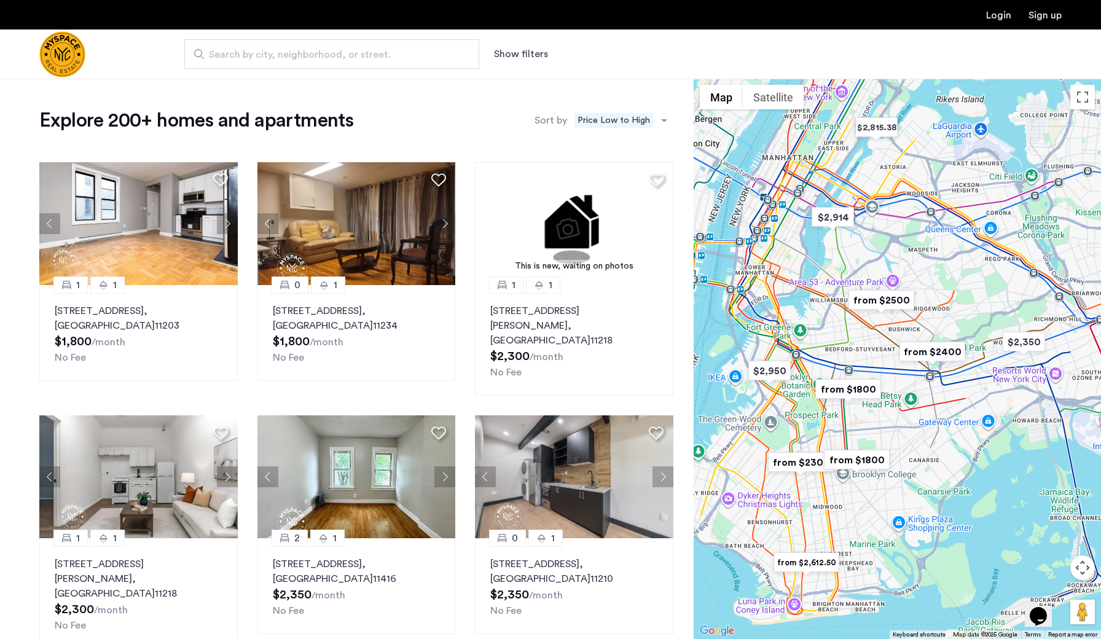
click at [370, 58] on span "Search by city, neighborhood, or street." at bounding box center [327, 54] width 236 height 15
click at [370, 58] on input "Search by city, neighborhood, or street." at bounding box center [331, 53] width 295 height 29
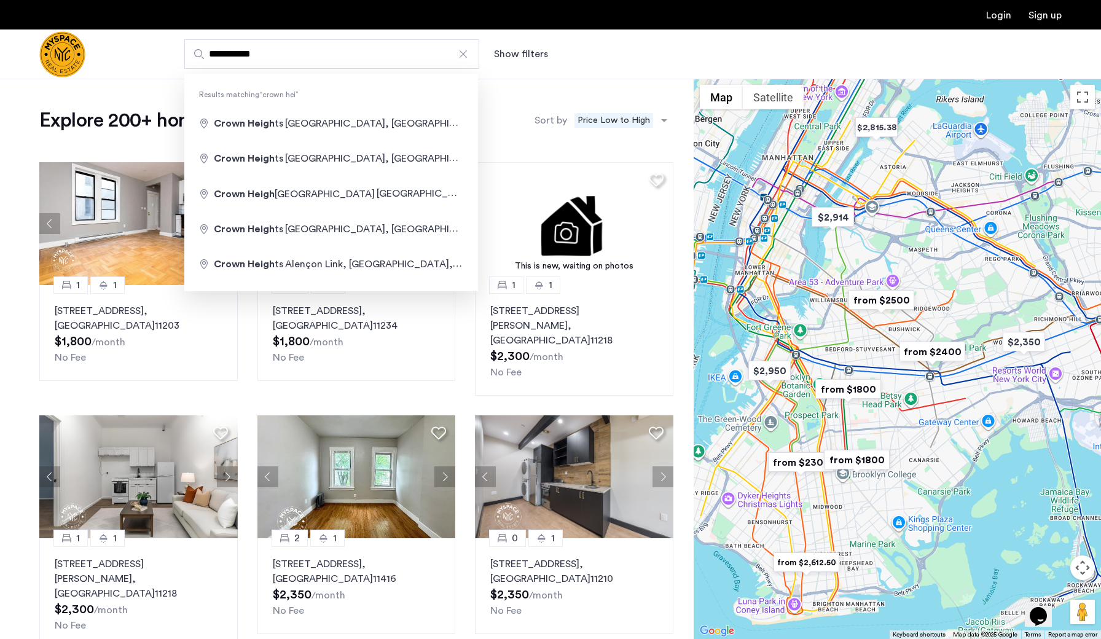
type input "**********"
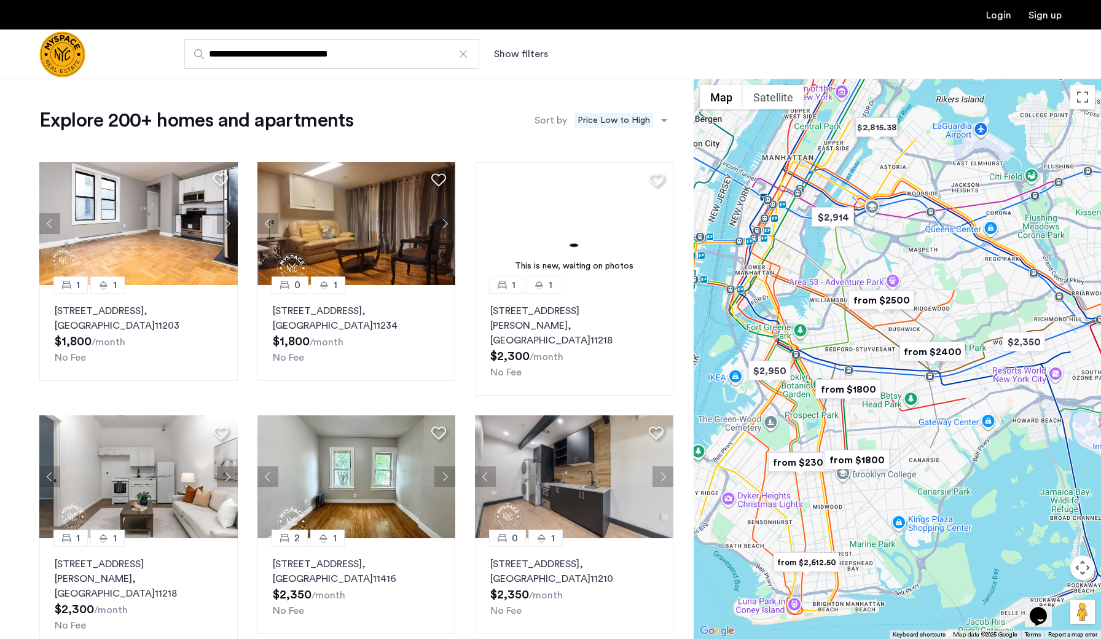
drag, startPoint x: 370, startPoint y: 58, endPoint x: 375, endPoint y: 123, distance: 65.4
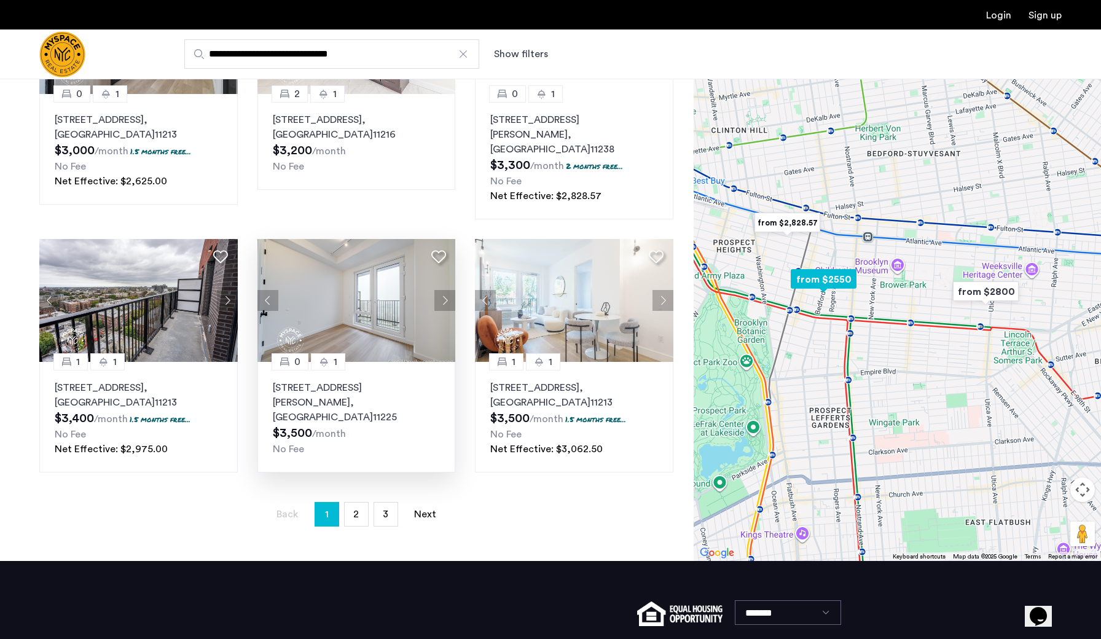
scroll to position [725, 0]
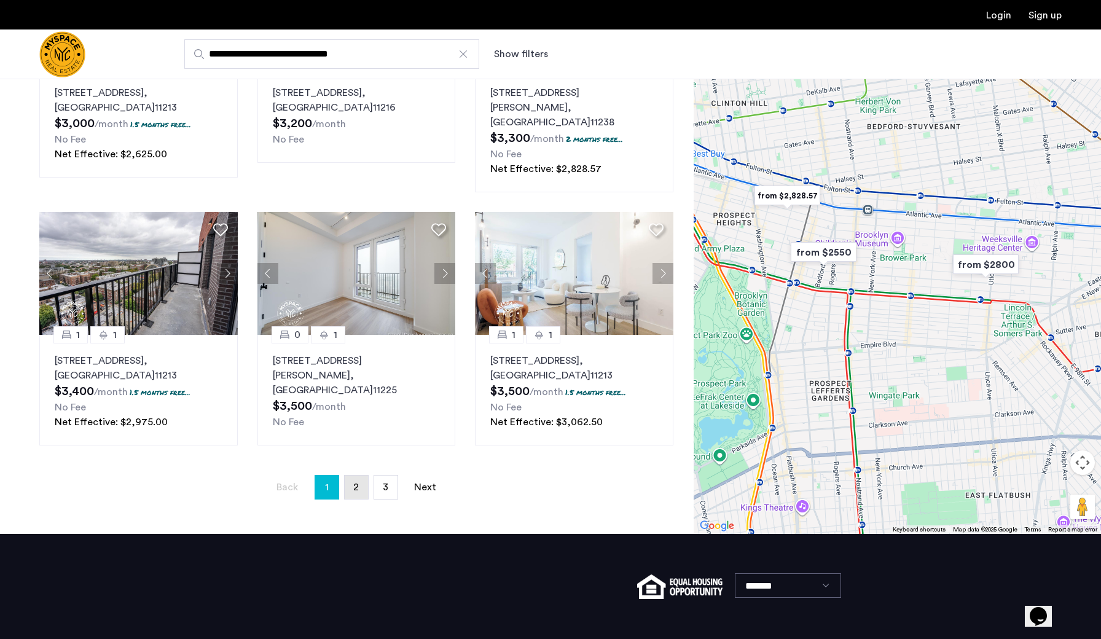
click at [358, 482] on span "2" at bounding box center [356, 487] width 6 height 10
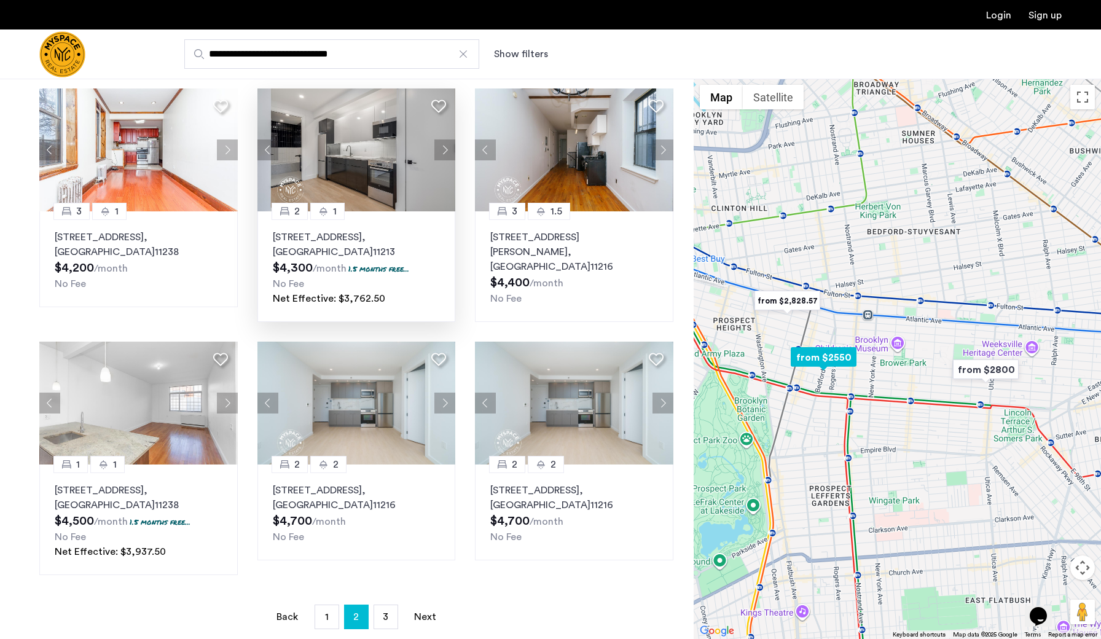
scroll to position [595, 0]
click at [387, 576] on span "3" at bounding box center [386, 616] width 6 height 10
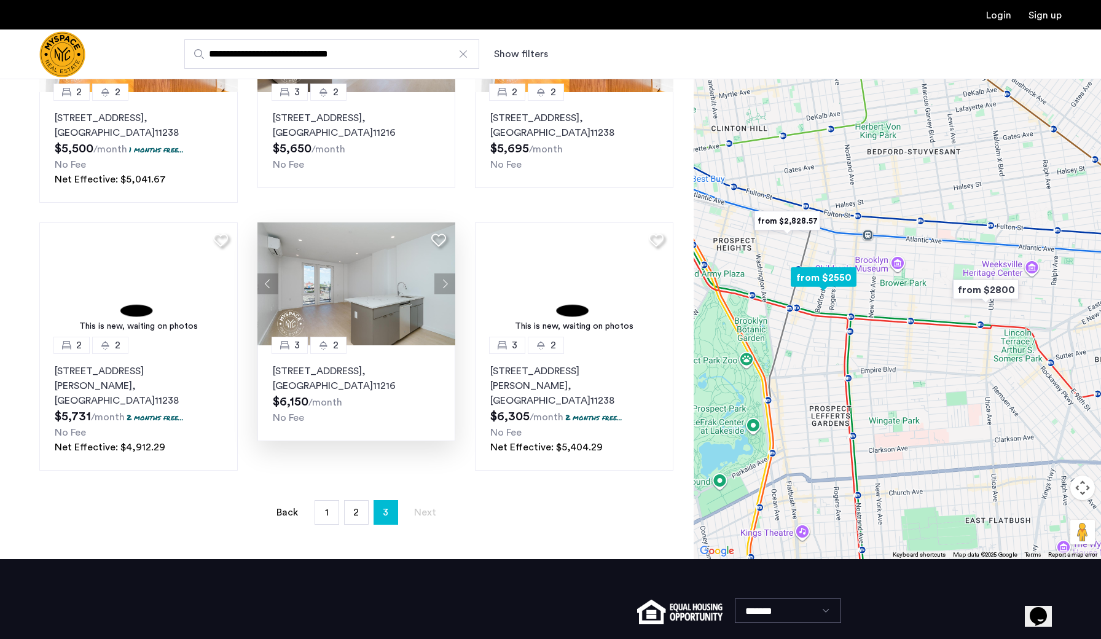
scroll to position [445, 0]
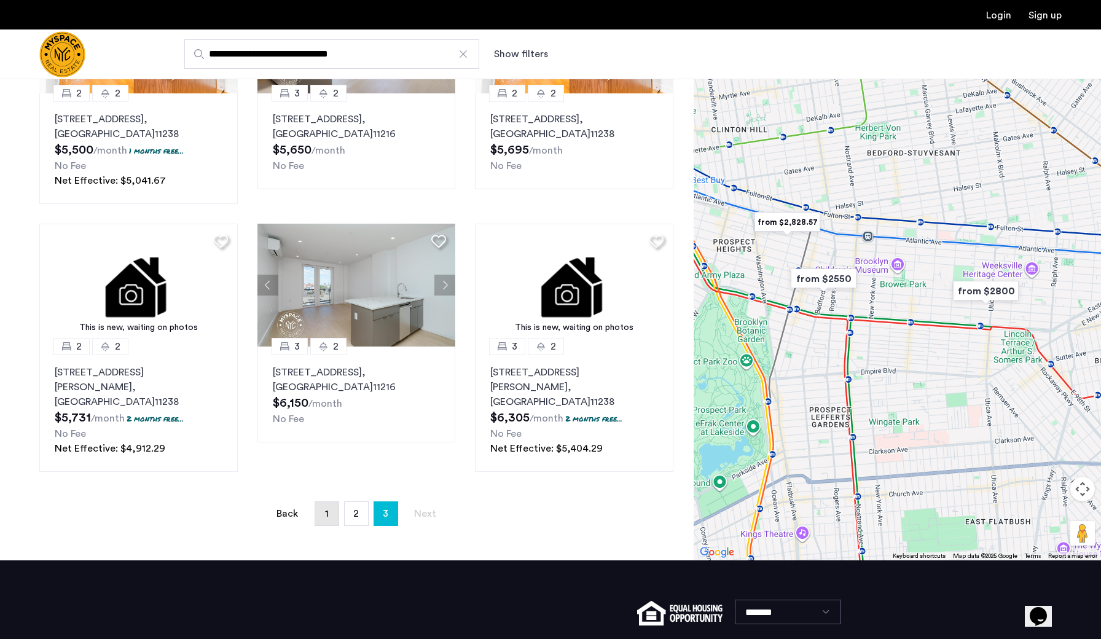
click at [330, 502] on link "page 1" at bounding box center [326, 513] width 23 height 23
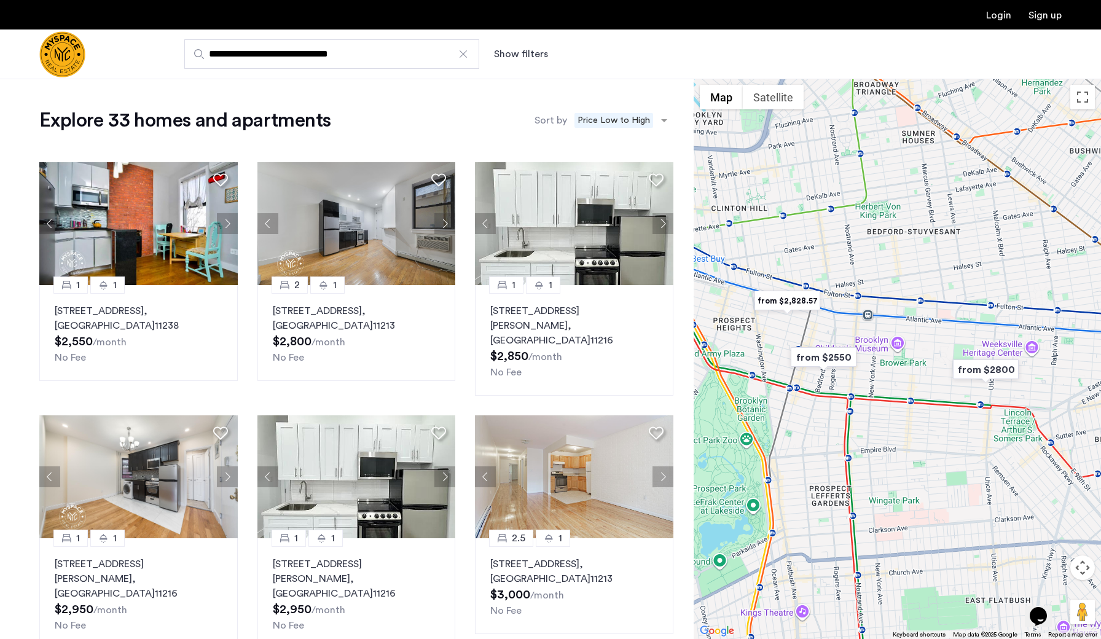
click at [460, 54] on div at bounding box center [463, 54] width 12 height 12
click at [460, 54] on input "**********" at bounding box center [331, 53] width 295 height 29
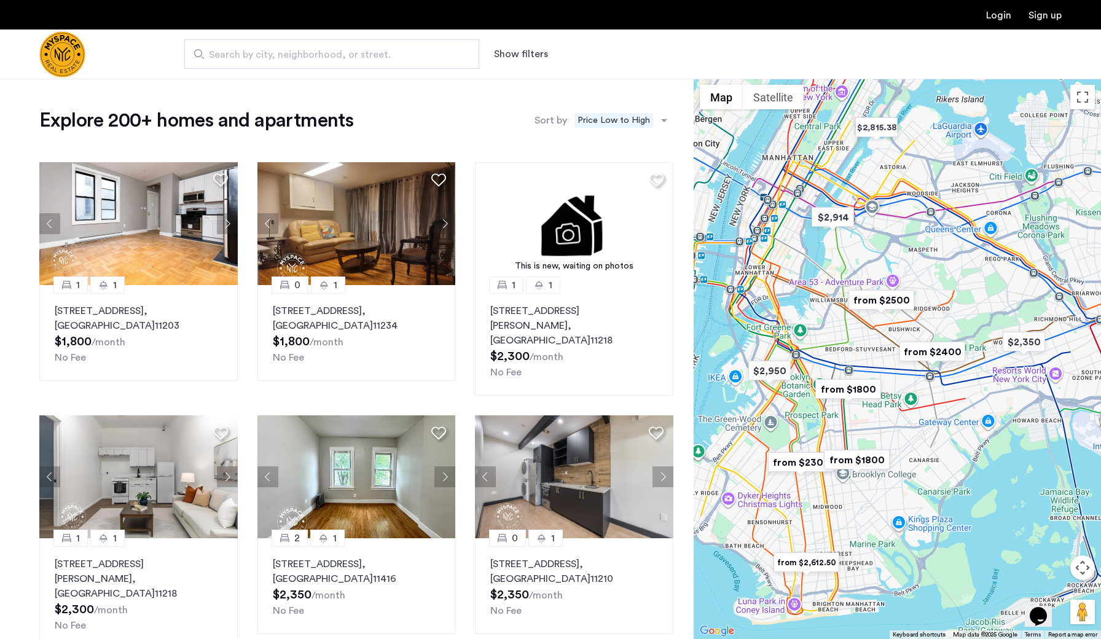
click at [532, 57] on button "Show filters" at bounding box center [521, 54] width 54 height 15
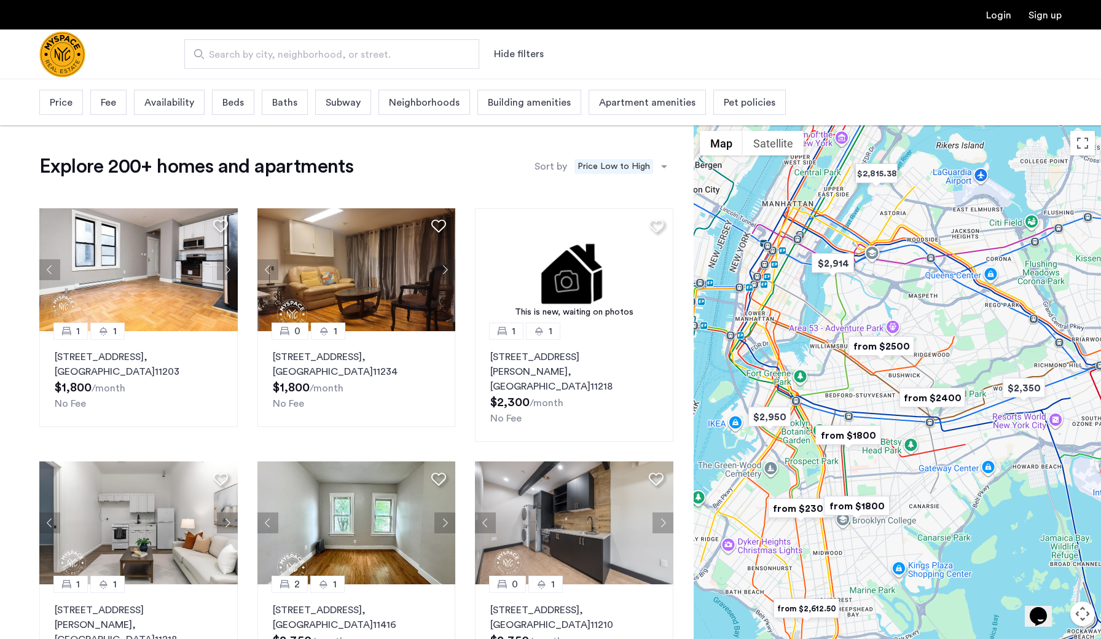
click at [224, 106] on span "Beds" at bounding box center [233, 102] width 22 height 15
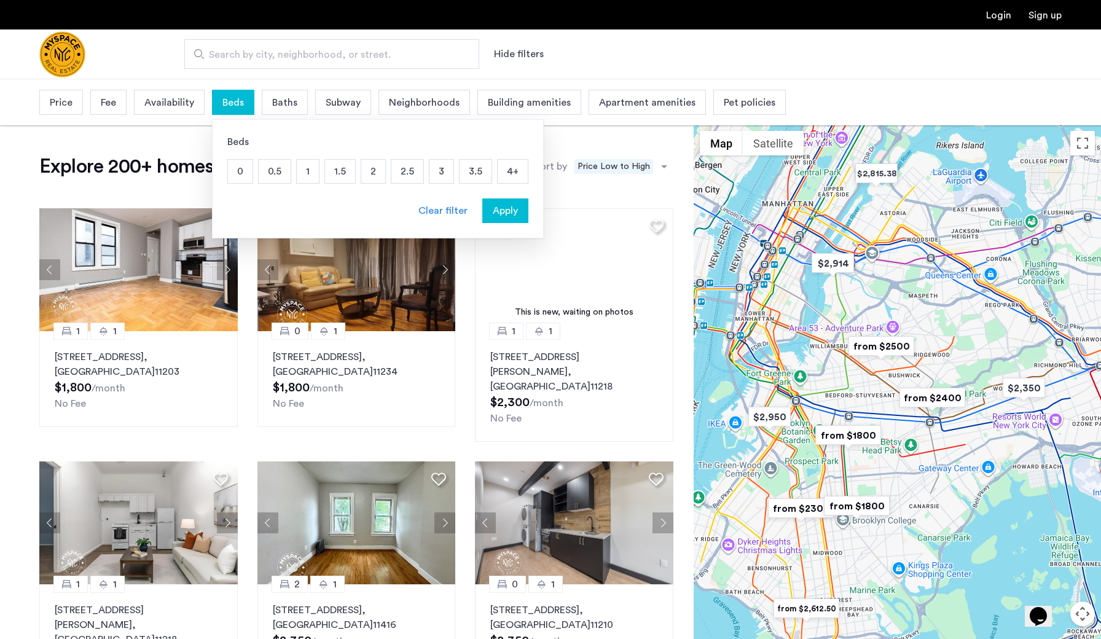
click at [373, 173] on p "2" at bounding box center [373, 171] width 24 height 23
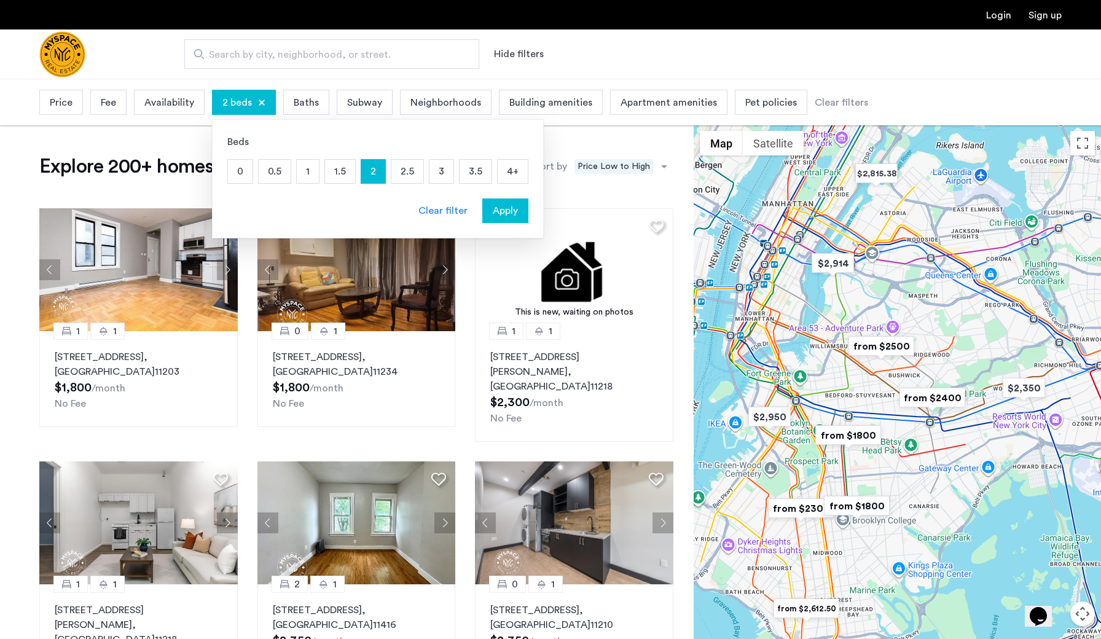
click at [296, 97] on span "Baths" at bounding box center [306, 102] width 25 height 15
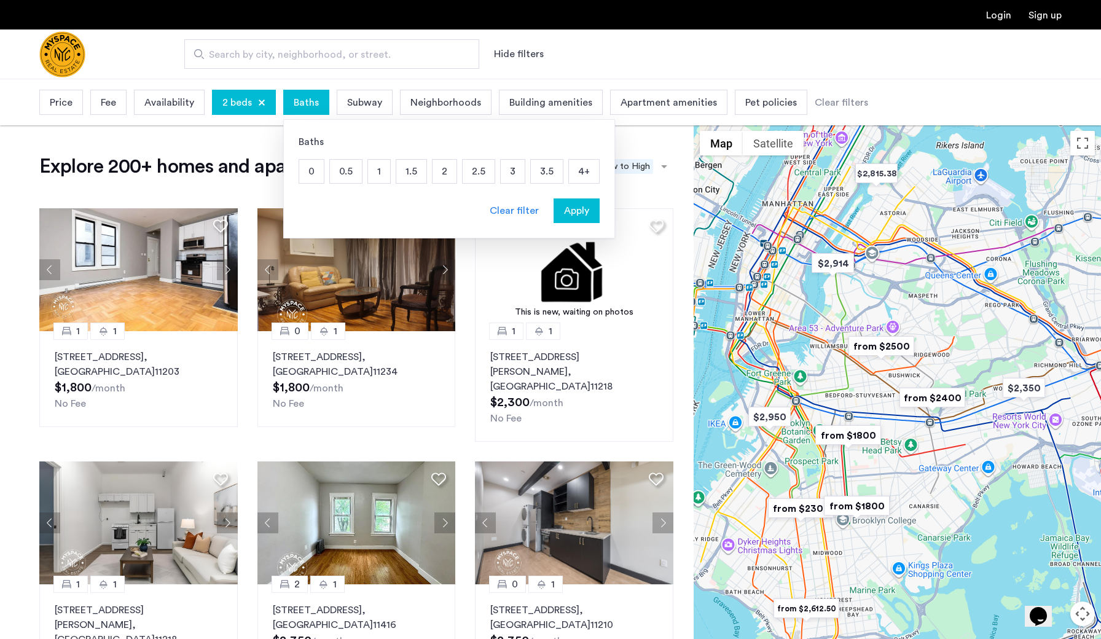
click at [445, 173] on p "2" at bounding box center [445, 171] width 24 height 23
click at [590, 209] on div "Apply" at bounding box center [576, 210] width 39 height 15
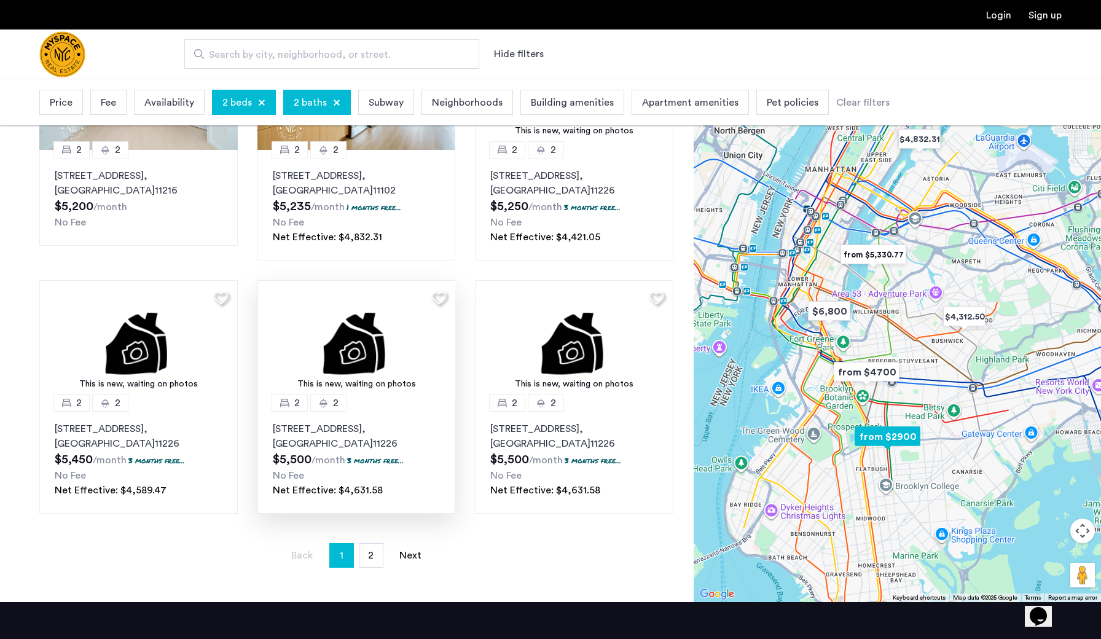
scroll to position [691, 0]
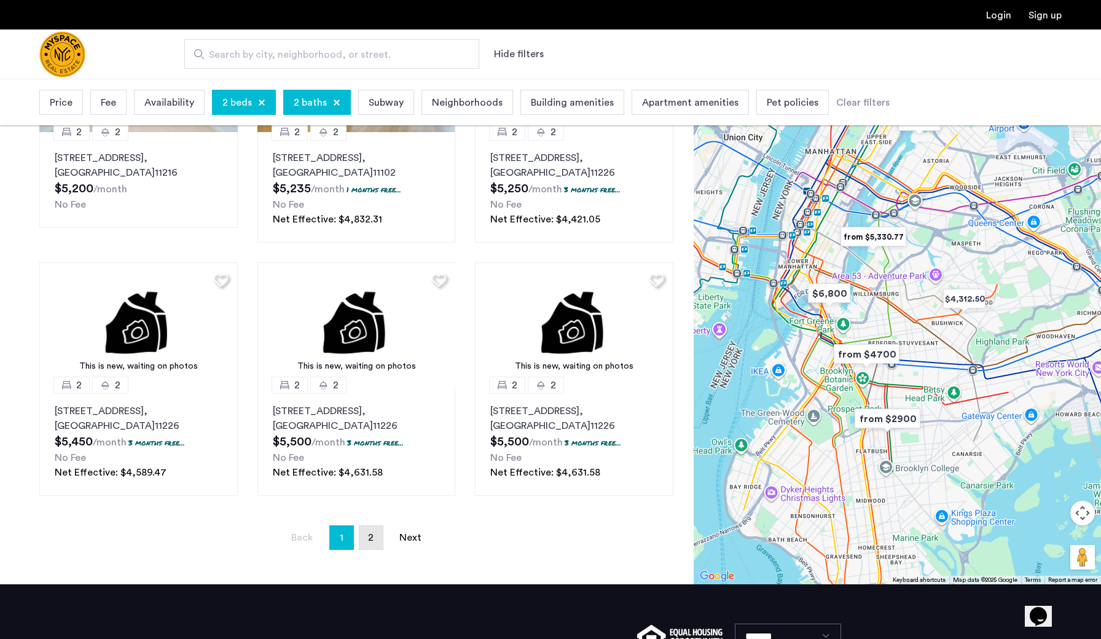
click at [364, 536] on link "page 2" at bounding box center [371, 537] width 23 height 23
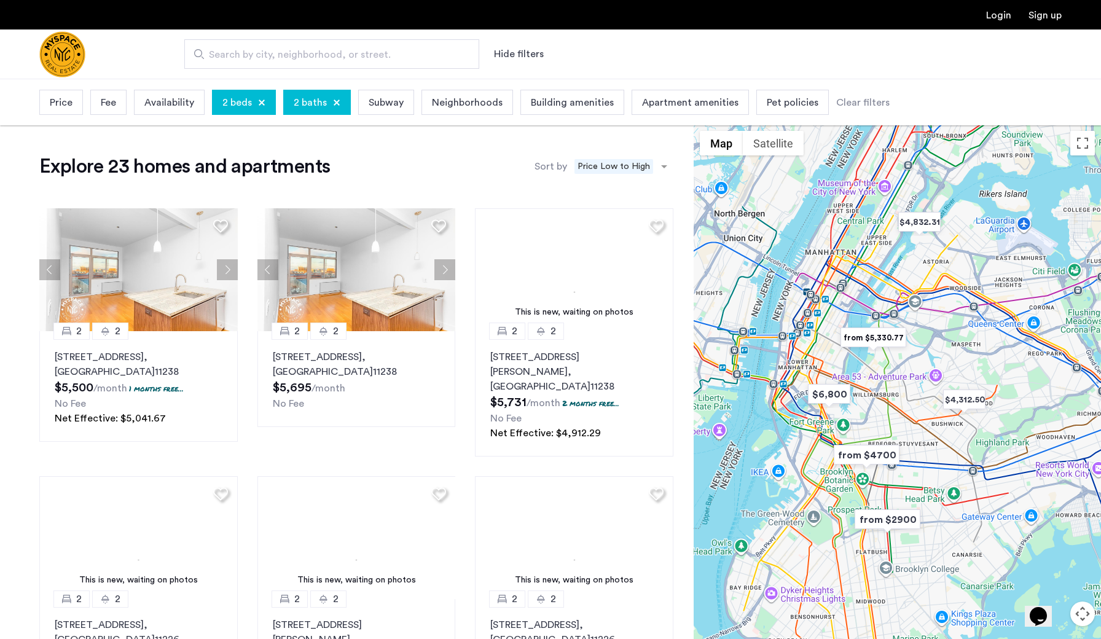
click at [420, 66] on input "Search by city, neighborhood, or street." at bounding box center [331, 53] width 295 height 29
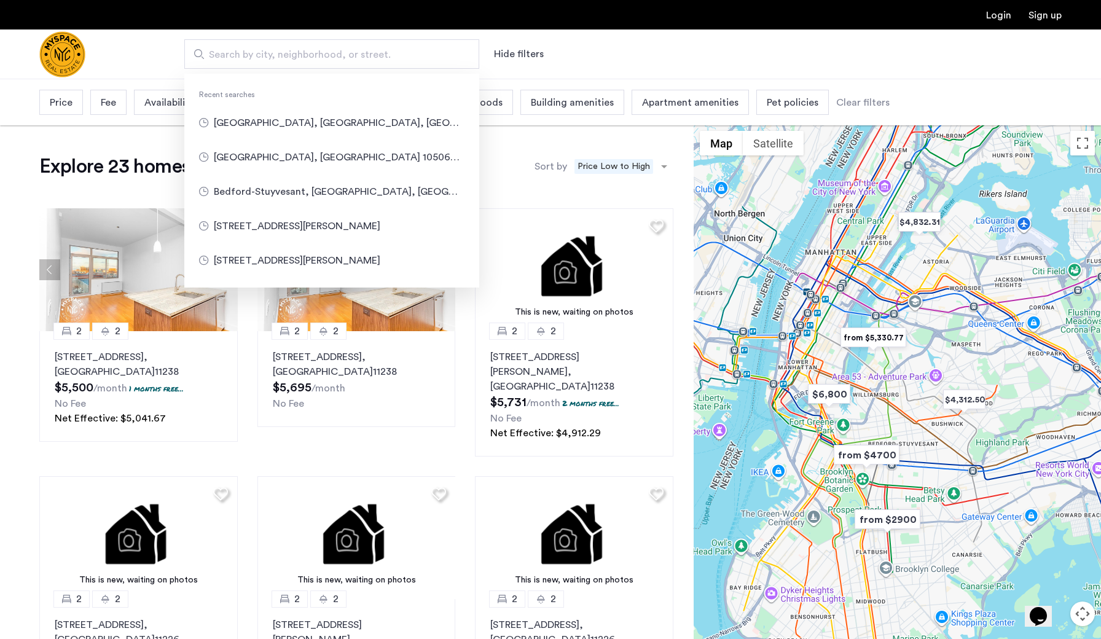
type input "**********"
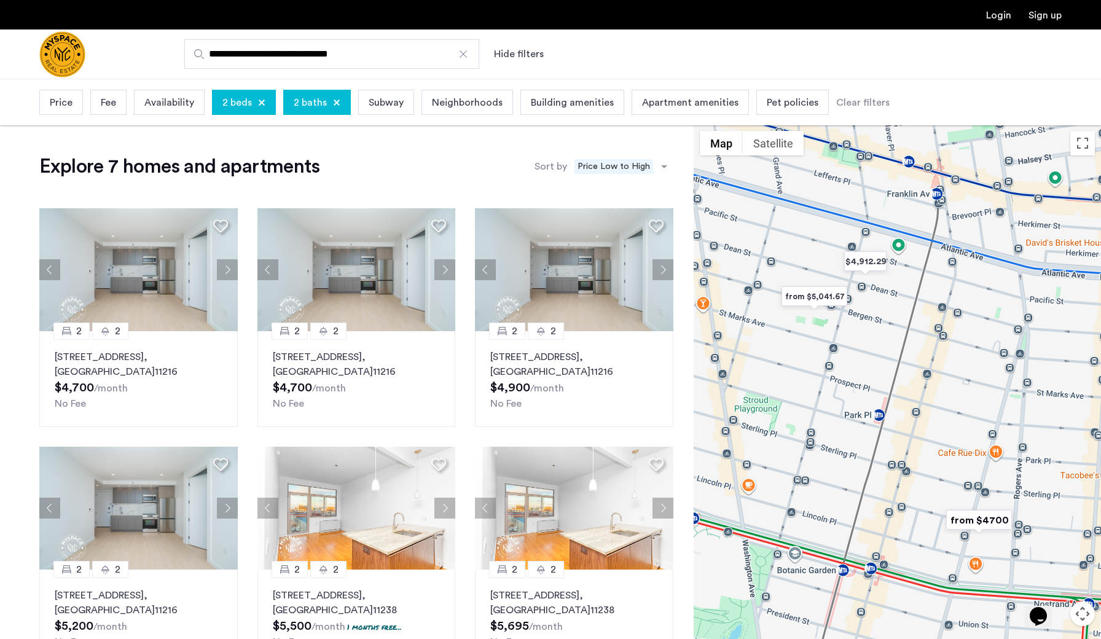
click at [462, 53] on div at bounding box center [463, 54] width 12 height 12
click at [462, 53] on input "**********" at bounding box center [331, 53] width 295 height 29
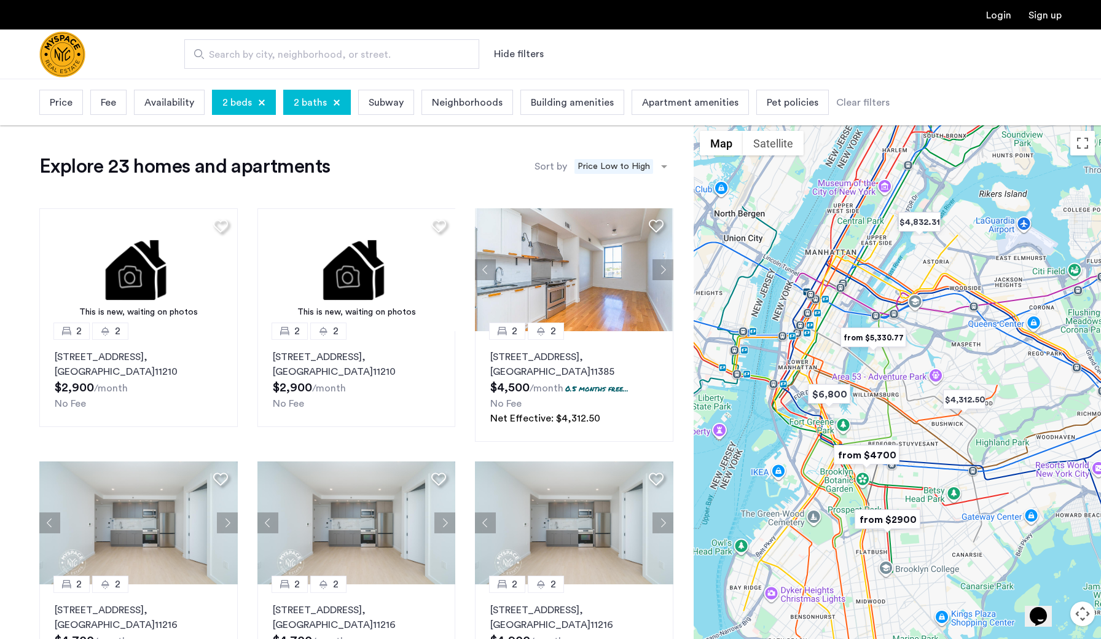
click at [339, 53] on span "Search by city, neighborhood, or street." at bounding box center [327, 54] width 236 height 15
click at [339, 53] on input "Search by city, neighborhood, or street." at bounding box center [331, 53] width 295 height 29
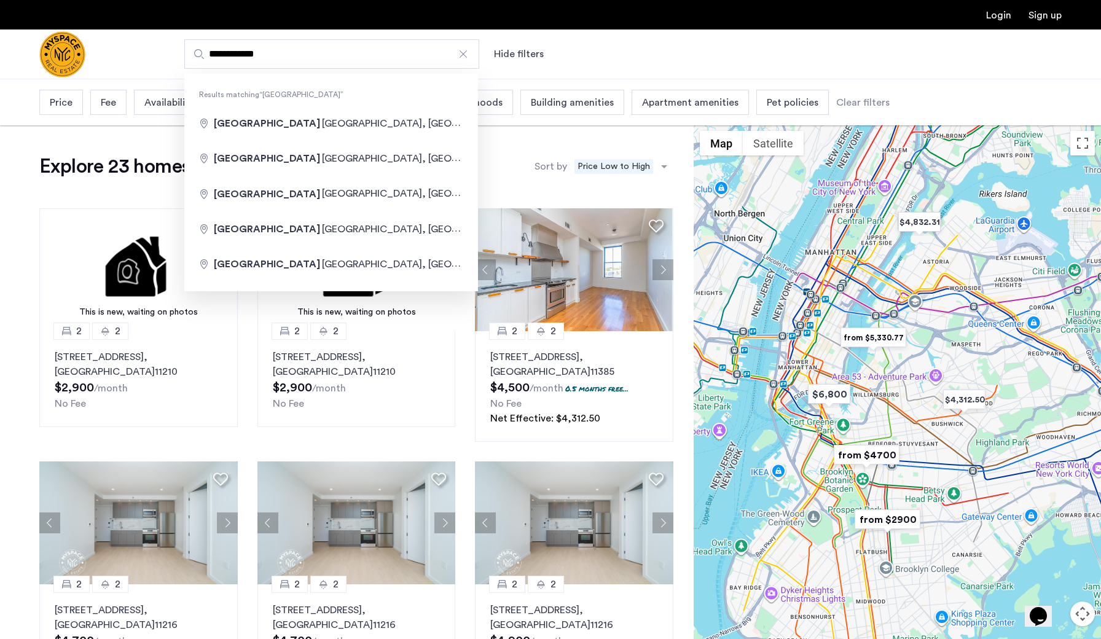
type input "**********"
drag, startPoint x: 339, startPoint y: 53, endPoint x: 312, endPoint y: 198, distance: 148.1
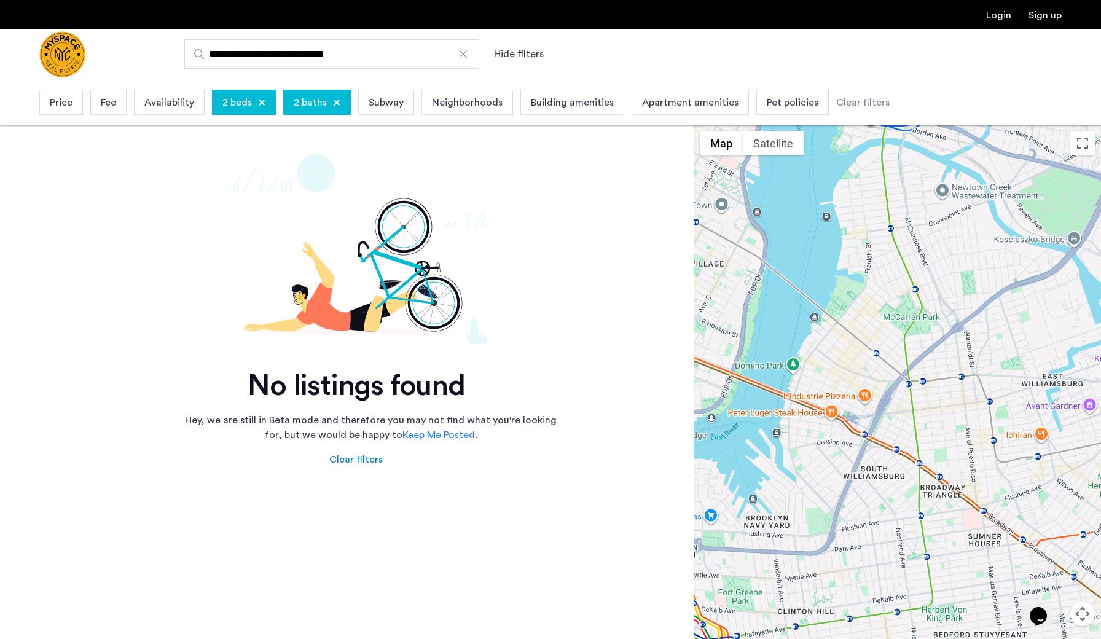
click at [463, 55] on div at bounding box center [463, 54] width 12 height 12
click at [463, 55] on input "**********" at bounding box center [331, 53] width 295 height 29
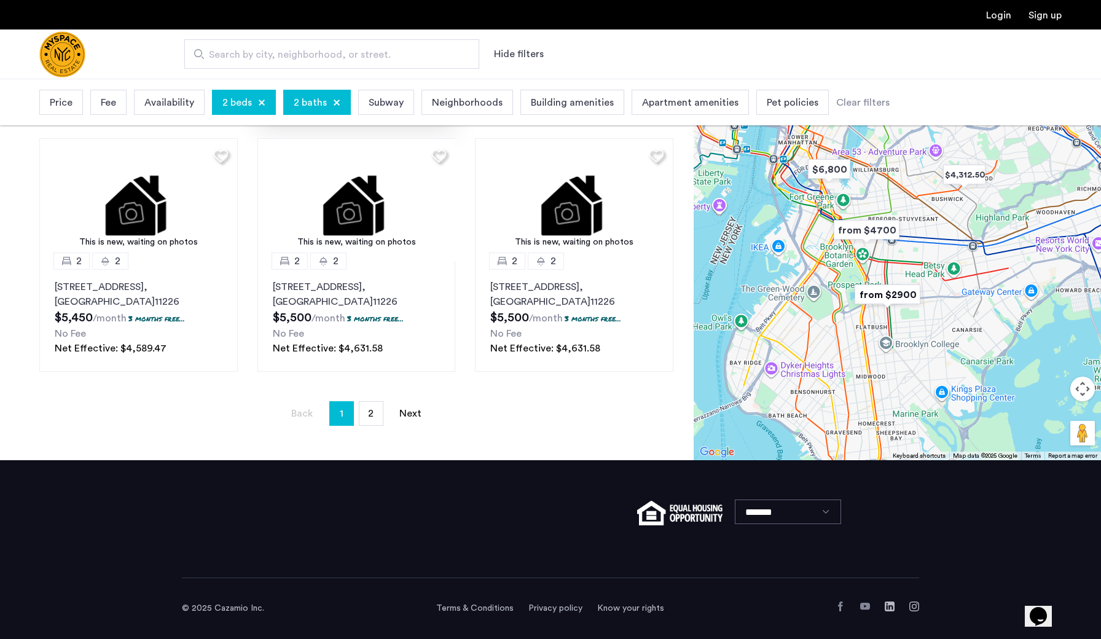
scroll to position [817, 0]
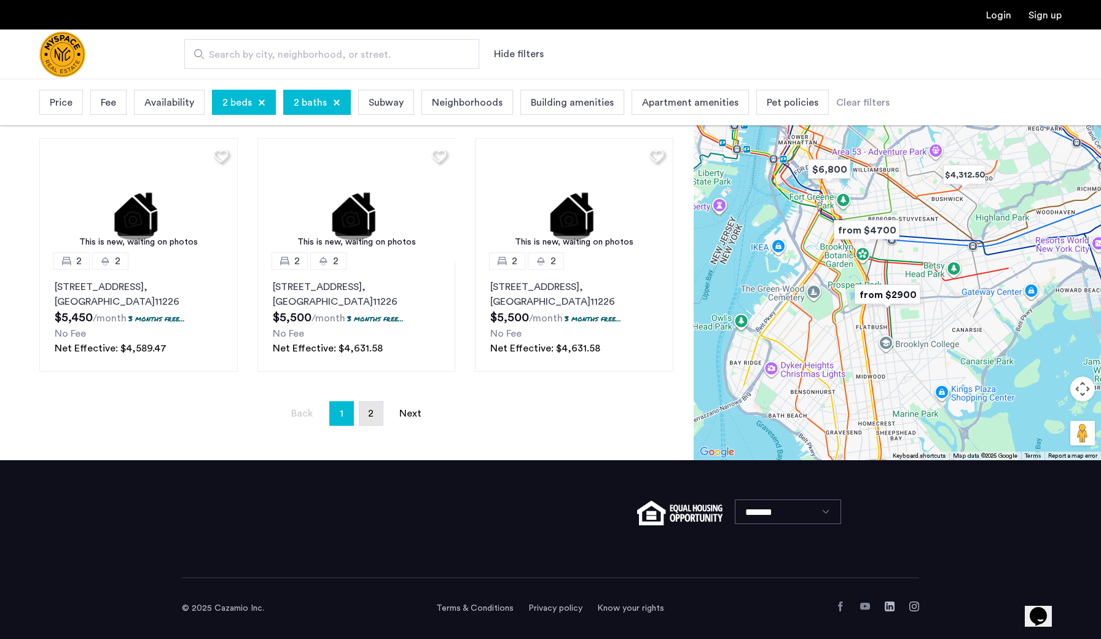
click at [364, 412] on link "page 2" at bounding box center [371, 413] width 23 height 23
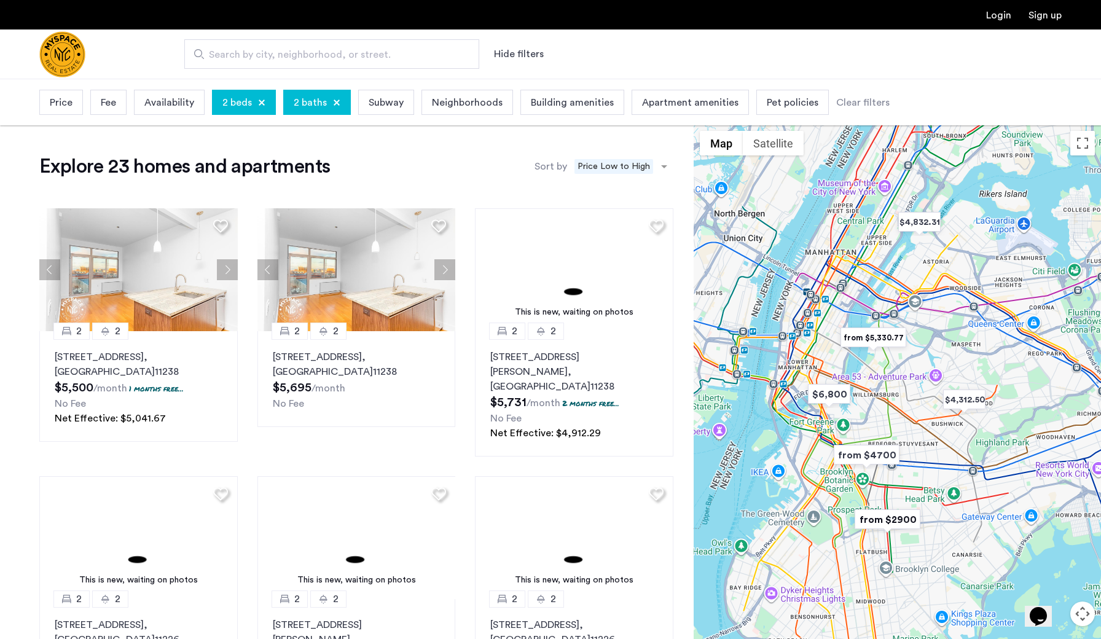
click at [85, 59] on img "Cazamio Logo" at bounding box center [62, 54] width 46 height 46
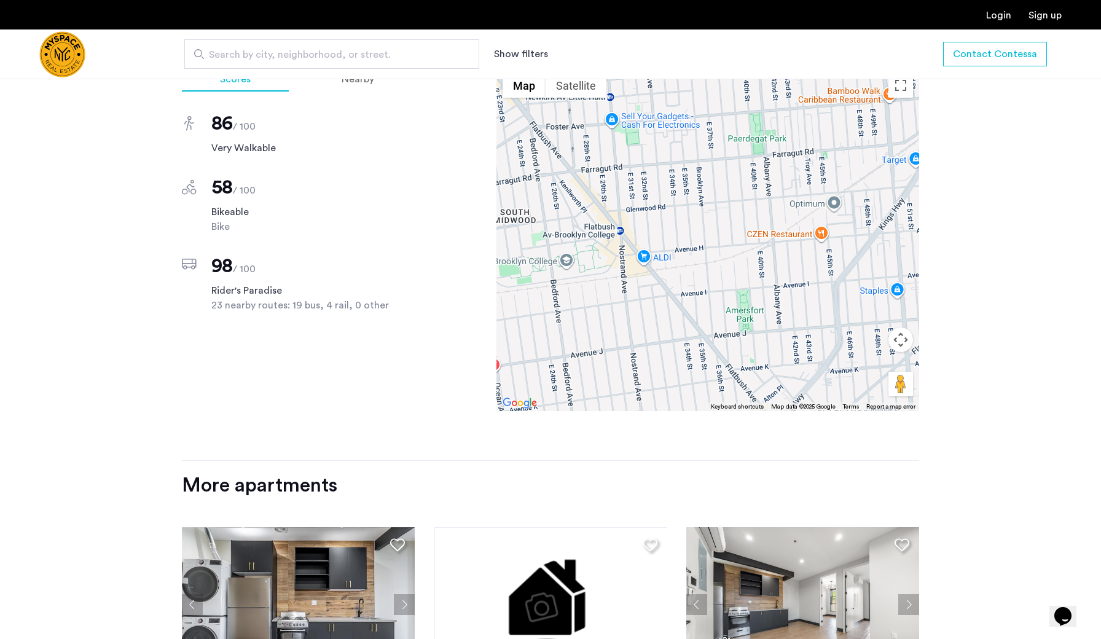
scroll to position [960, 0]
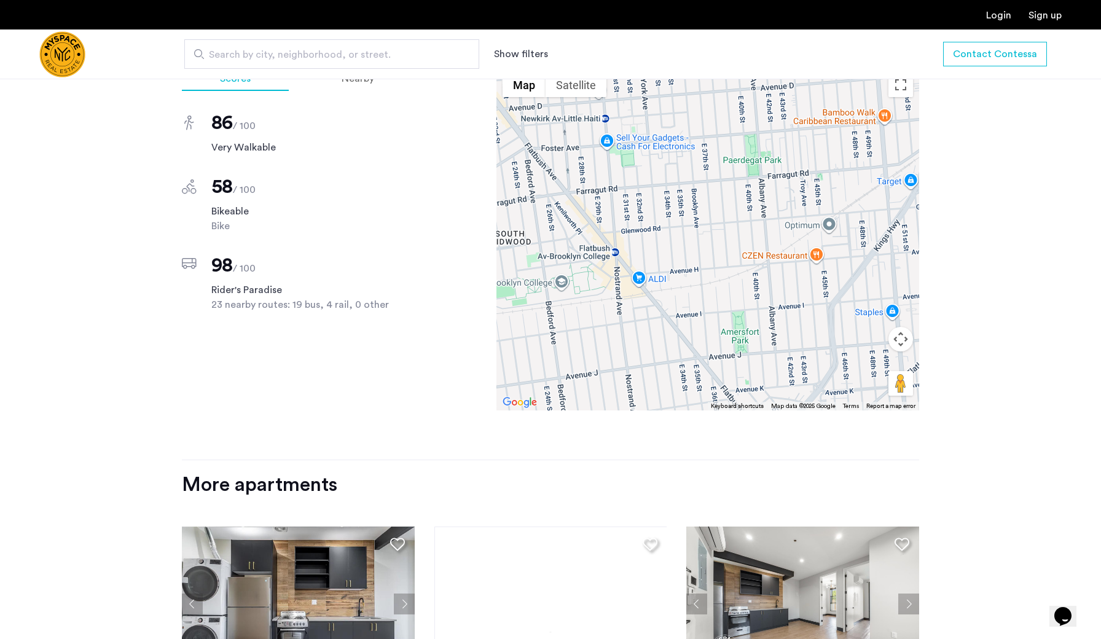
drag, startPoint x: 614, startPoint y: 353, endPoint x: 609, endPoint y: 369, distance: 17.3
click at [609, 369] on div at bounding box center [708, 238] width 423 height 344
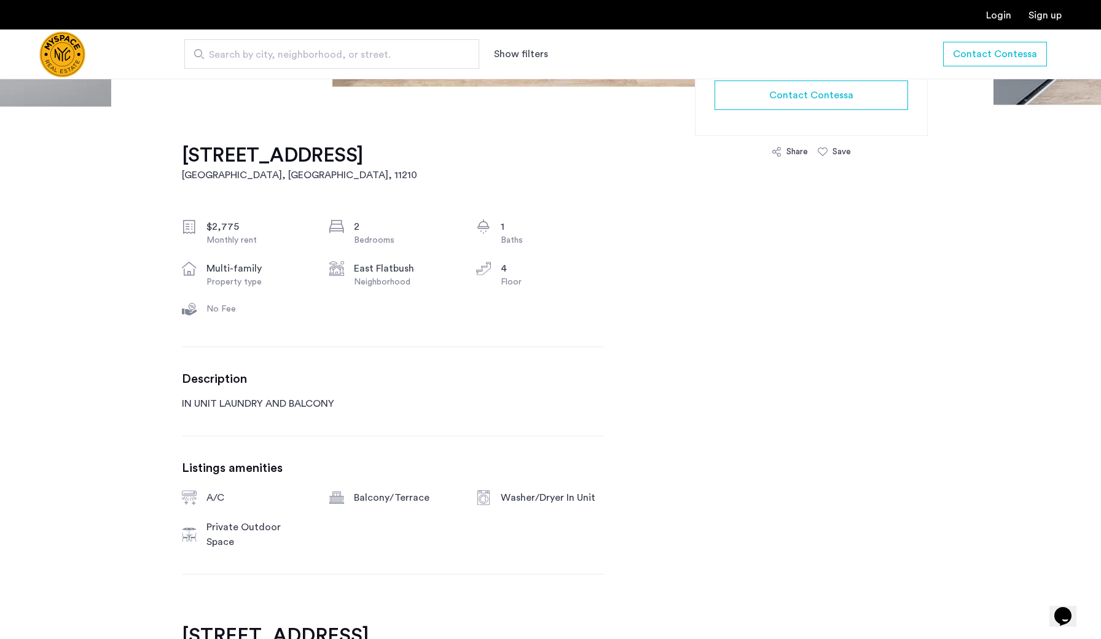
scroll to position [281, 0]
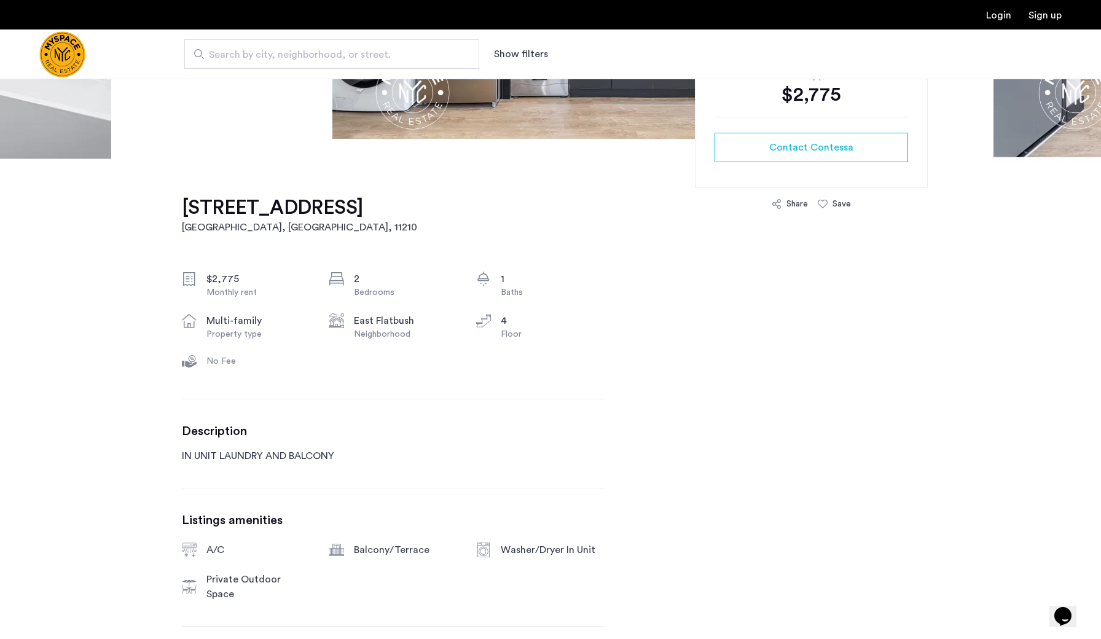
click at [417, 203] on h1 "1665 Brooklyn Avenue, Unit 4B" at bounding box center [299, 207] width 235 height 25
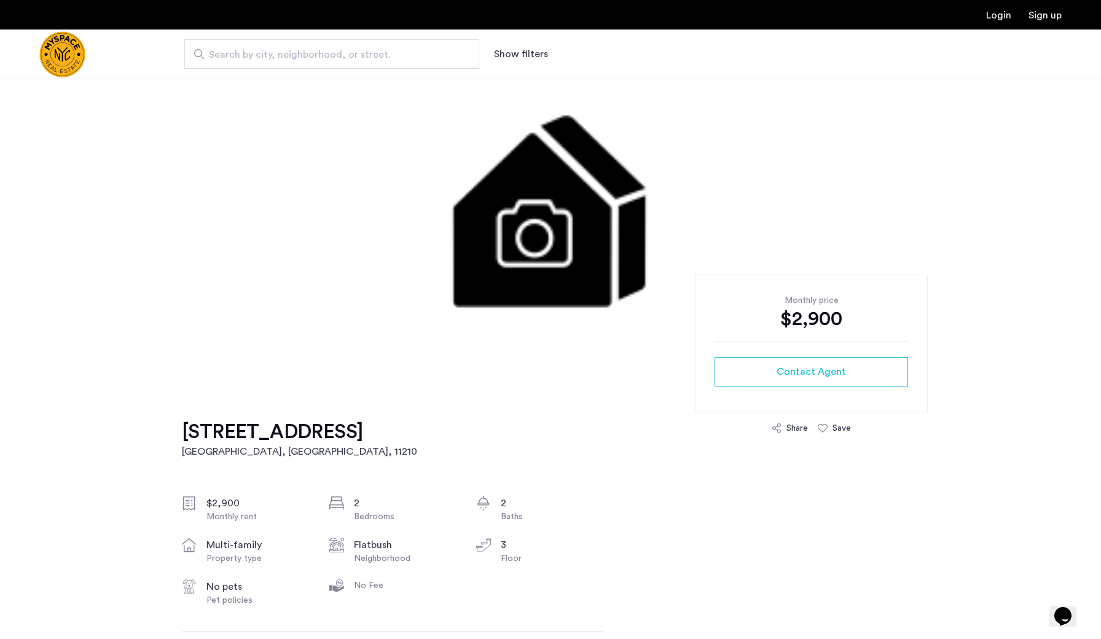
scroll to position [106, 0]
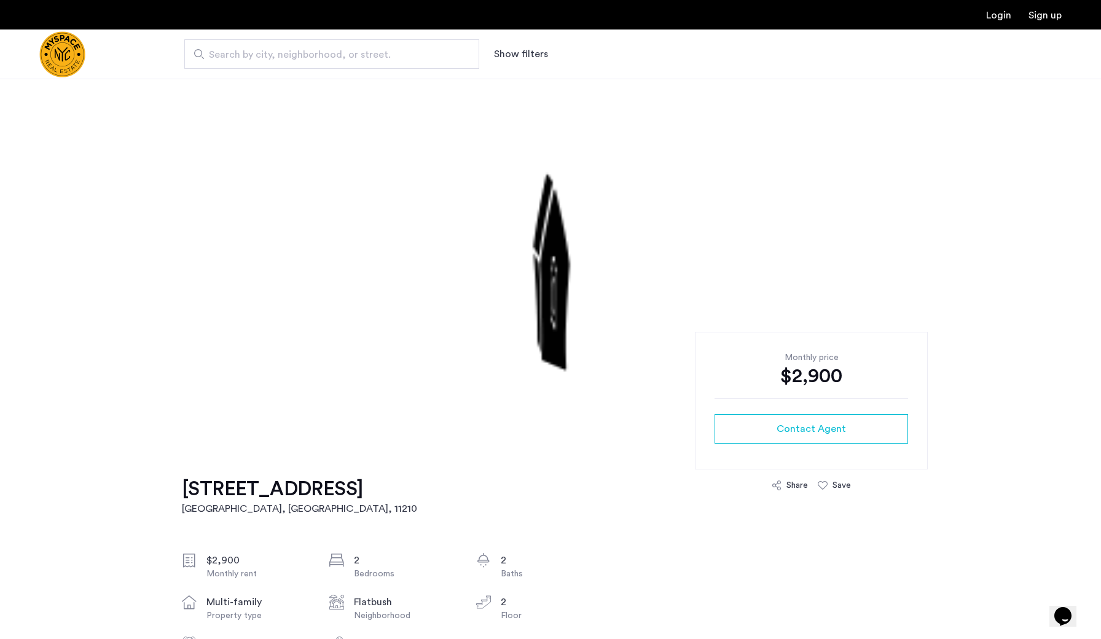
scroll to position [275, 0]
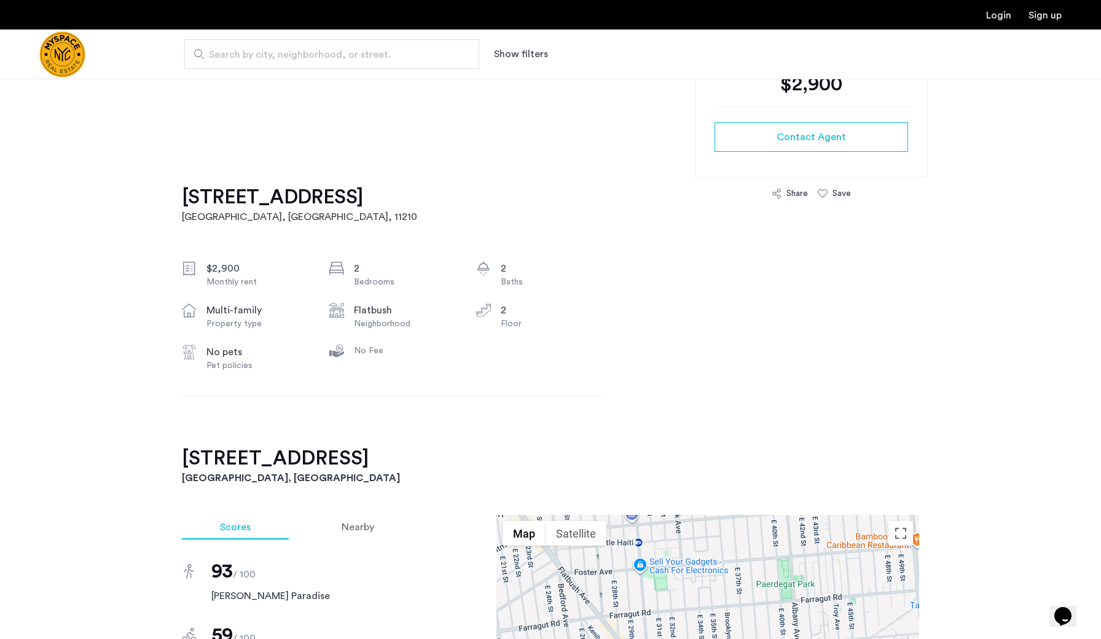
scroll to position [290, 0]
